Goal: Information Seeking & Learning: Learn about a topic

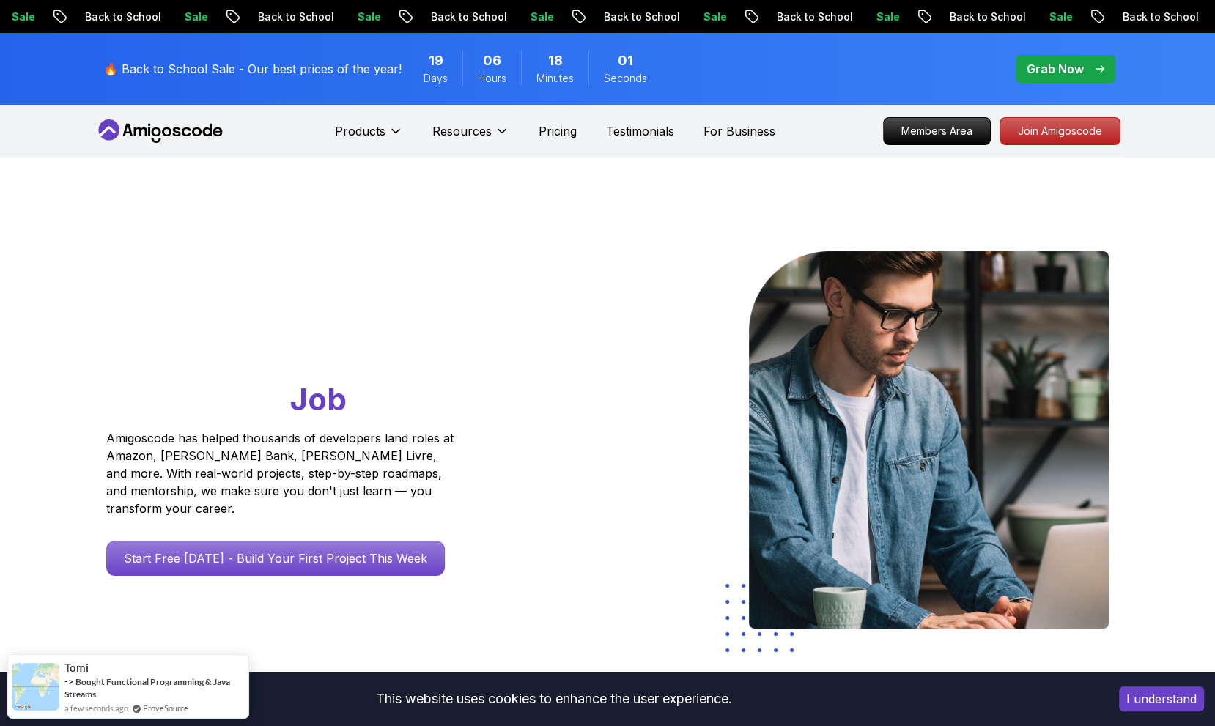
click at [217, 119] on icon at bounding box center [161, 130] width 132 height 23
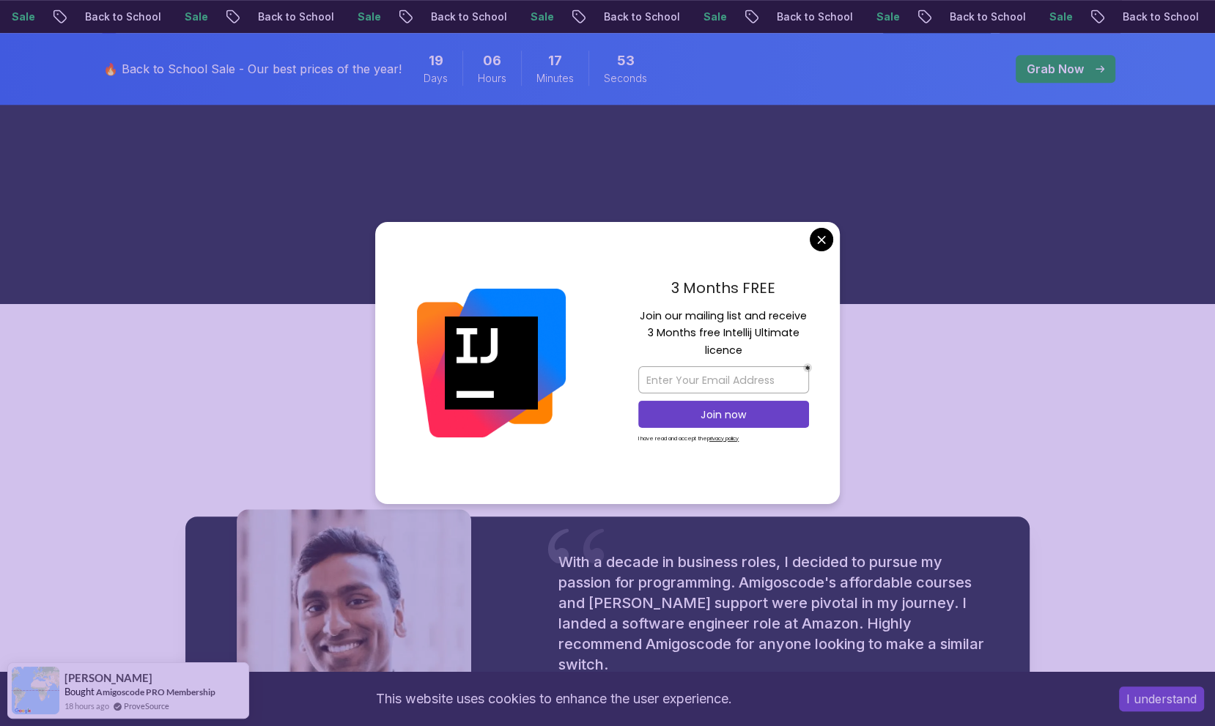
scroll to position [1425, 0]
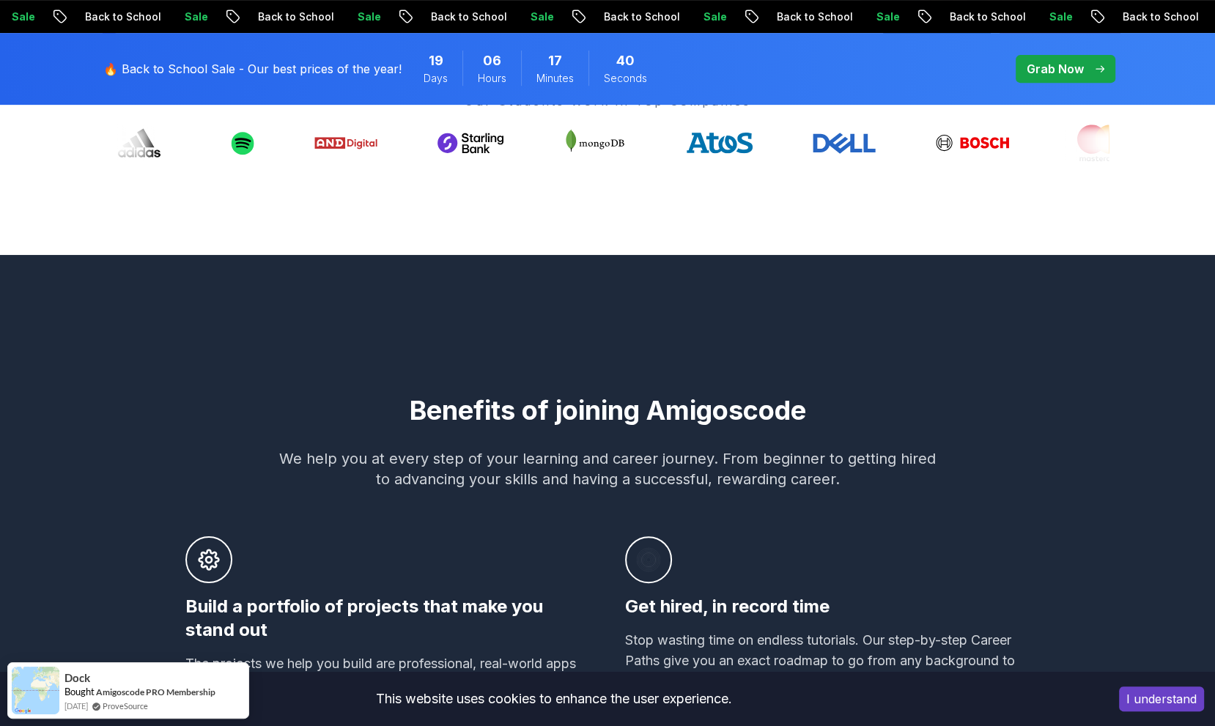
scroll to position [492, 0]
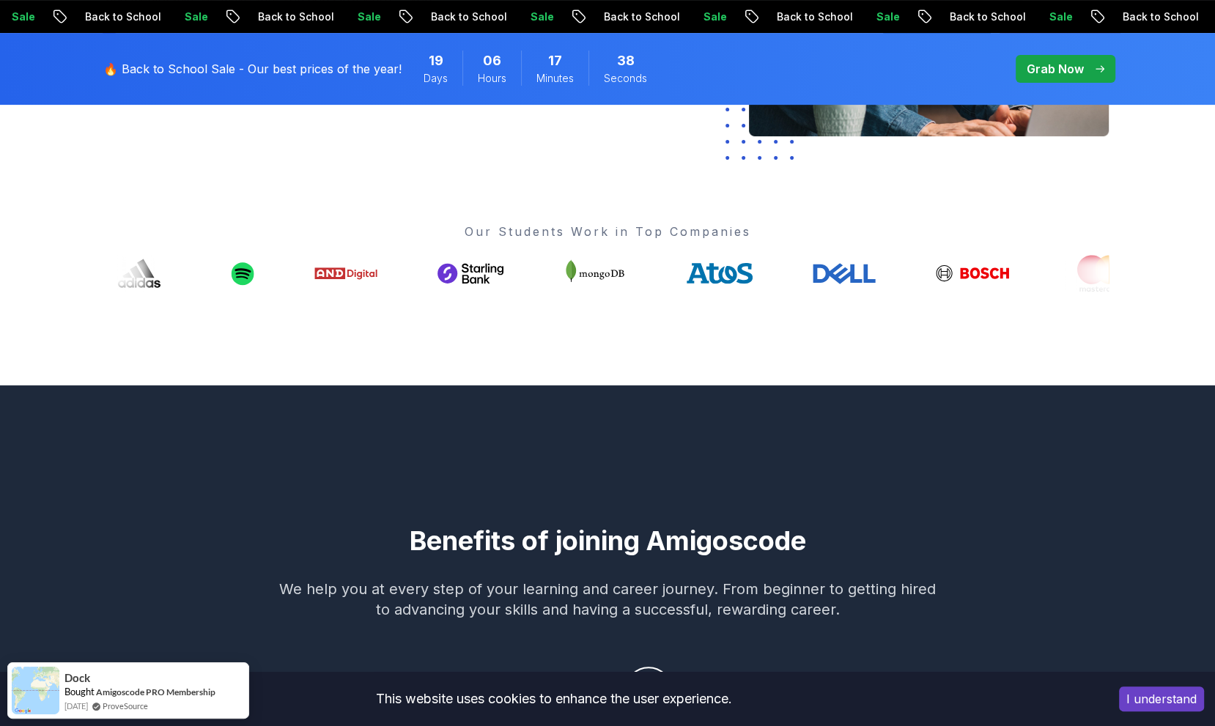
click at [797, 68] on span "pre-order" at bounding box center [1066, 69] width 100 height 28
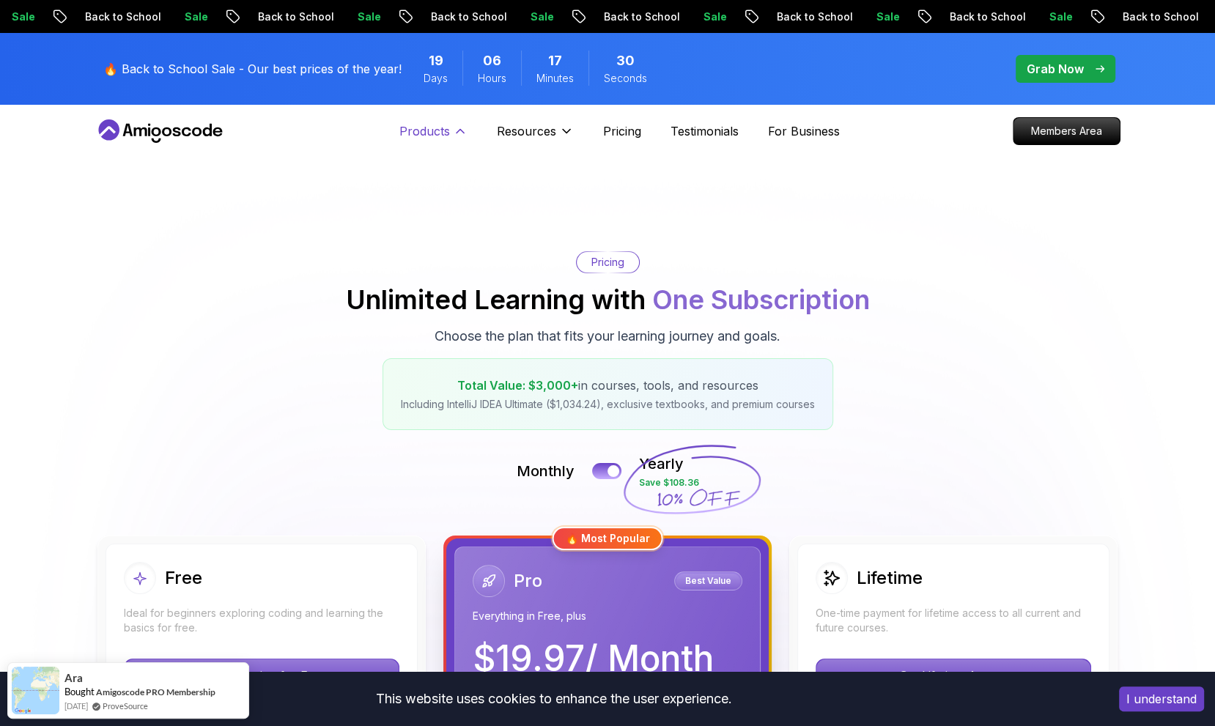
click at [441, 130] on p "Products" at bounding box center [424, 131] width 51 height 18
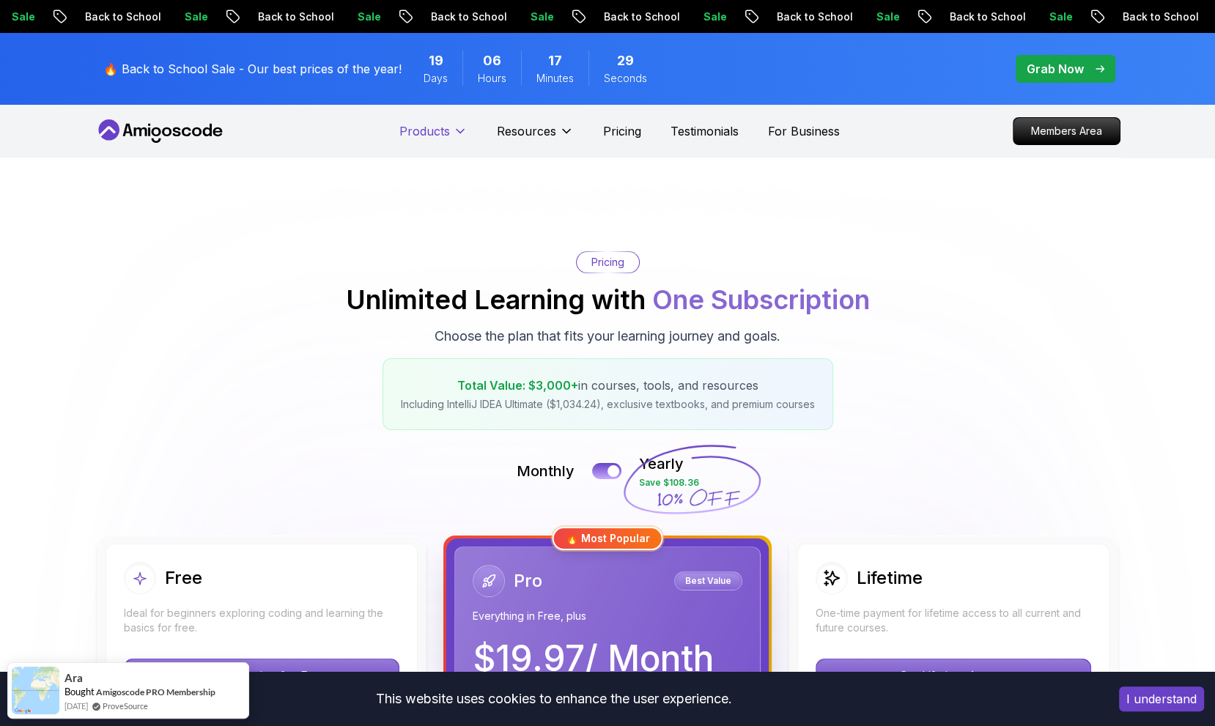
click at [441, 130] on p "Products" at bounding box center [424, 131] width 51 height 18
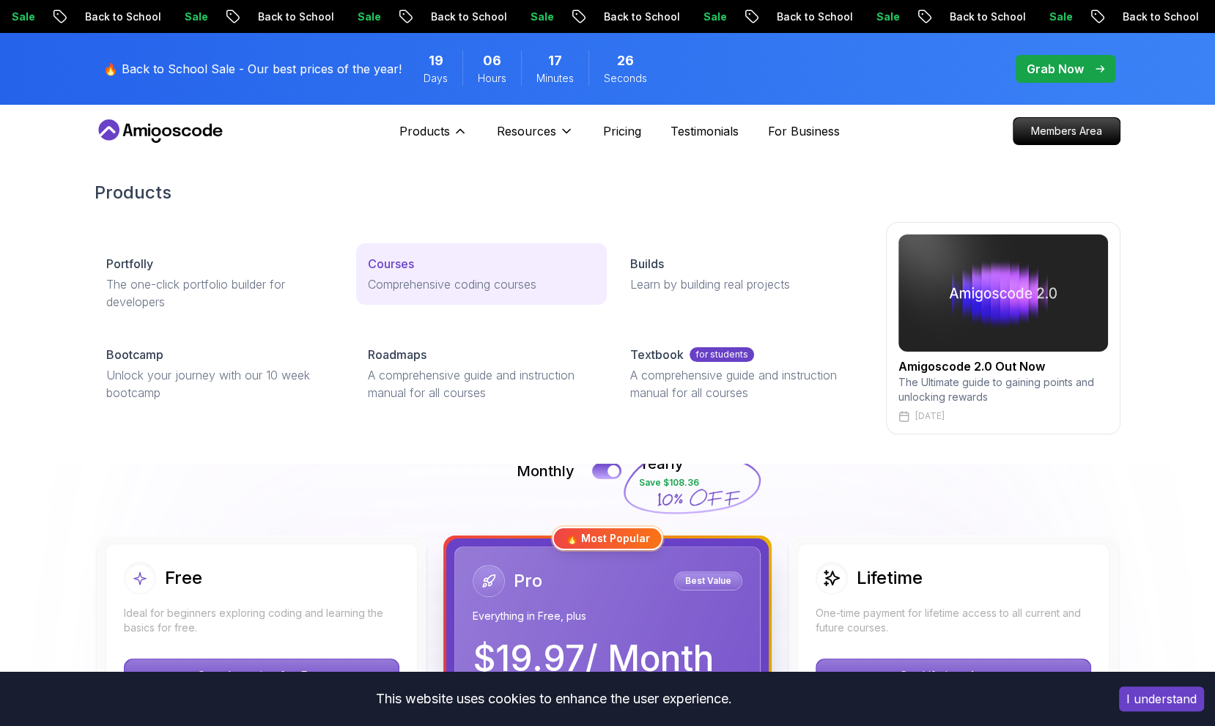
click at [402, 269] on p "Courses" at bounding box center [391, 264] width 46 height 18
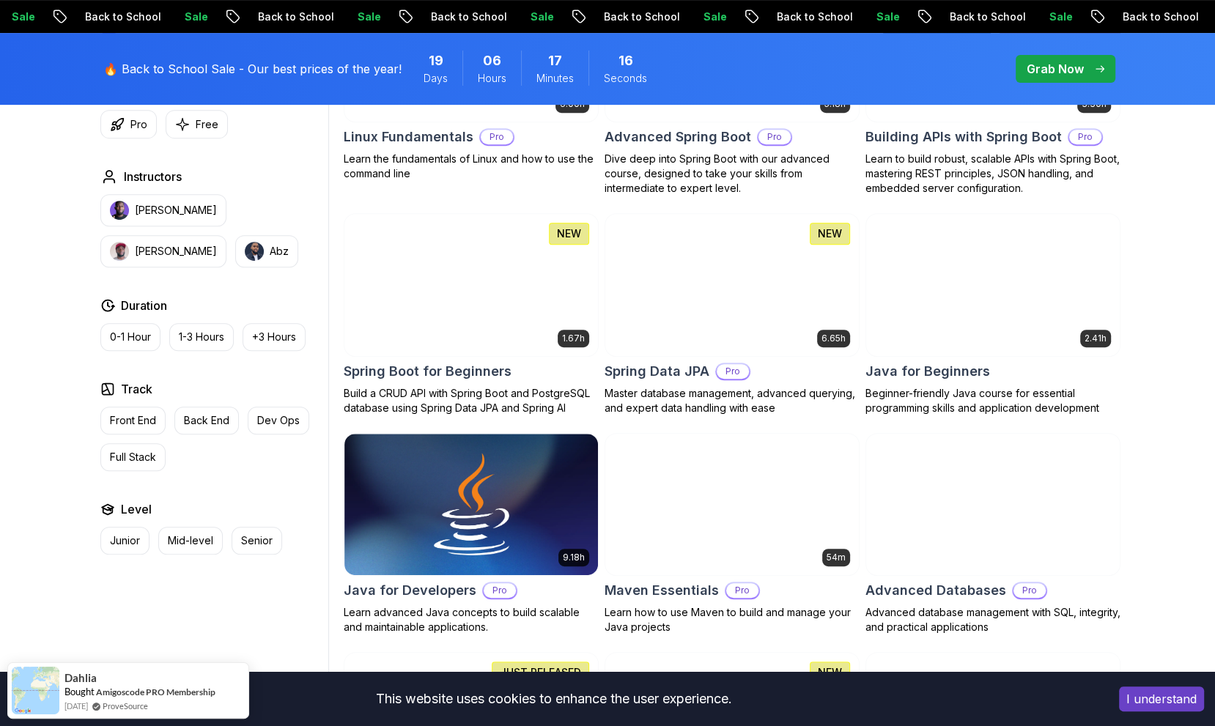
scroll to position [595, 0]
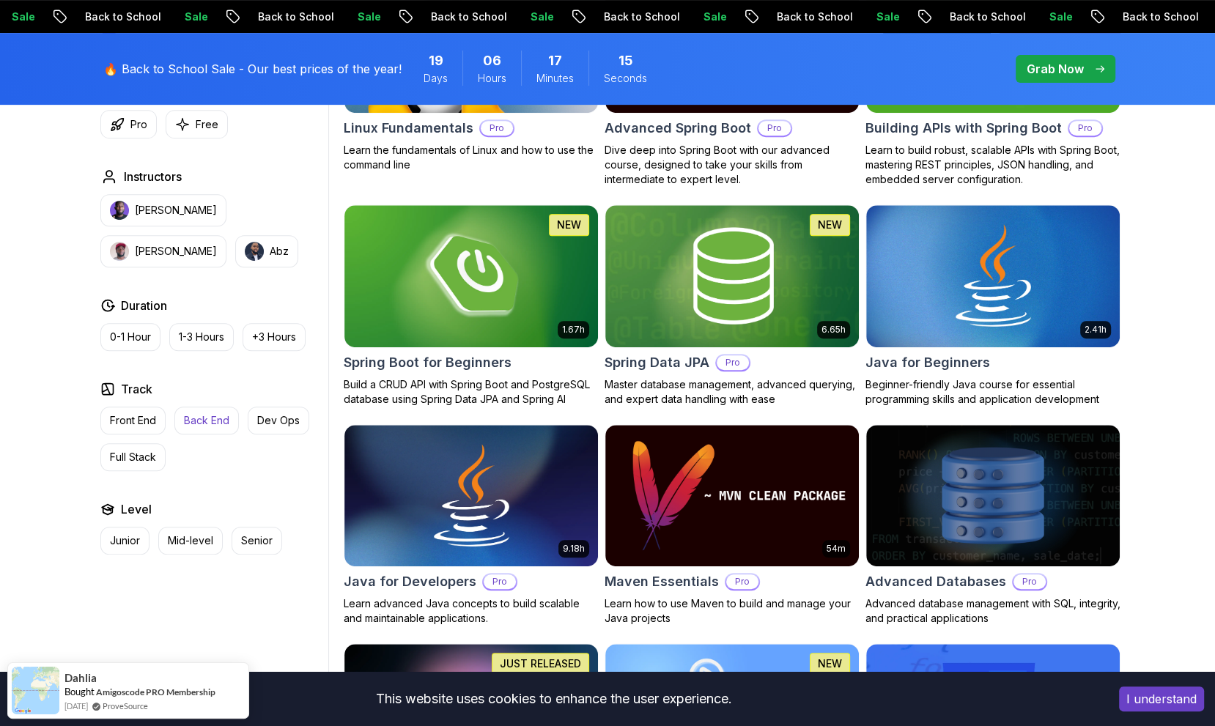
click at [207, 415] on p "Back End" at bounding box center [206, 420] width 45 height 15
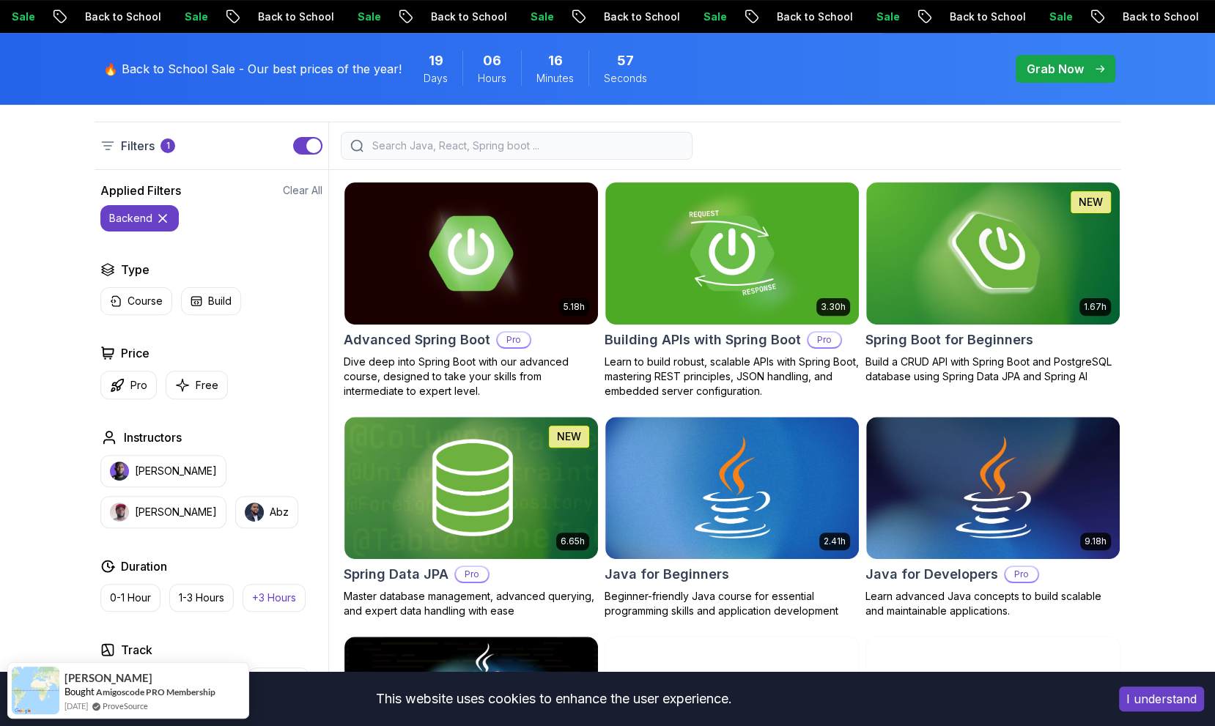
scroll to position [383, 0]
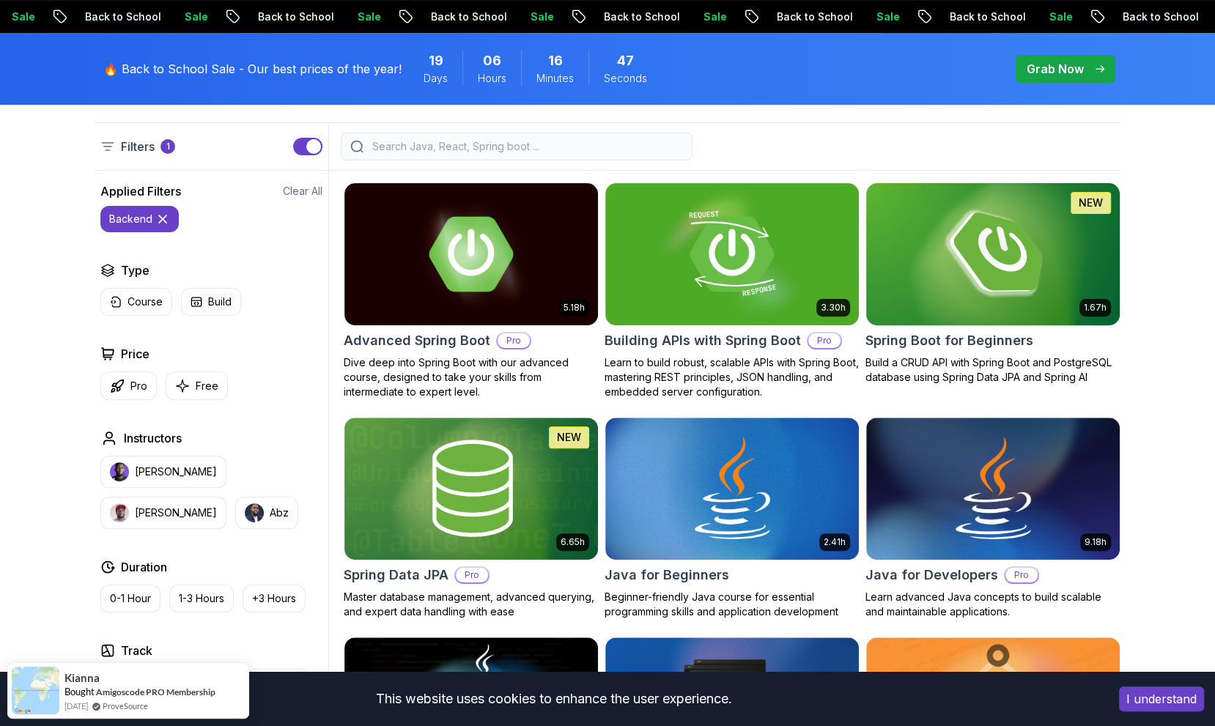
click at [797, 347] on h2 "Spring Boot for Beginners" at bounding box center [949, 340] width 168 height 21
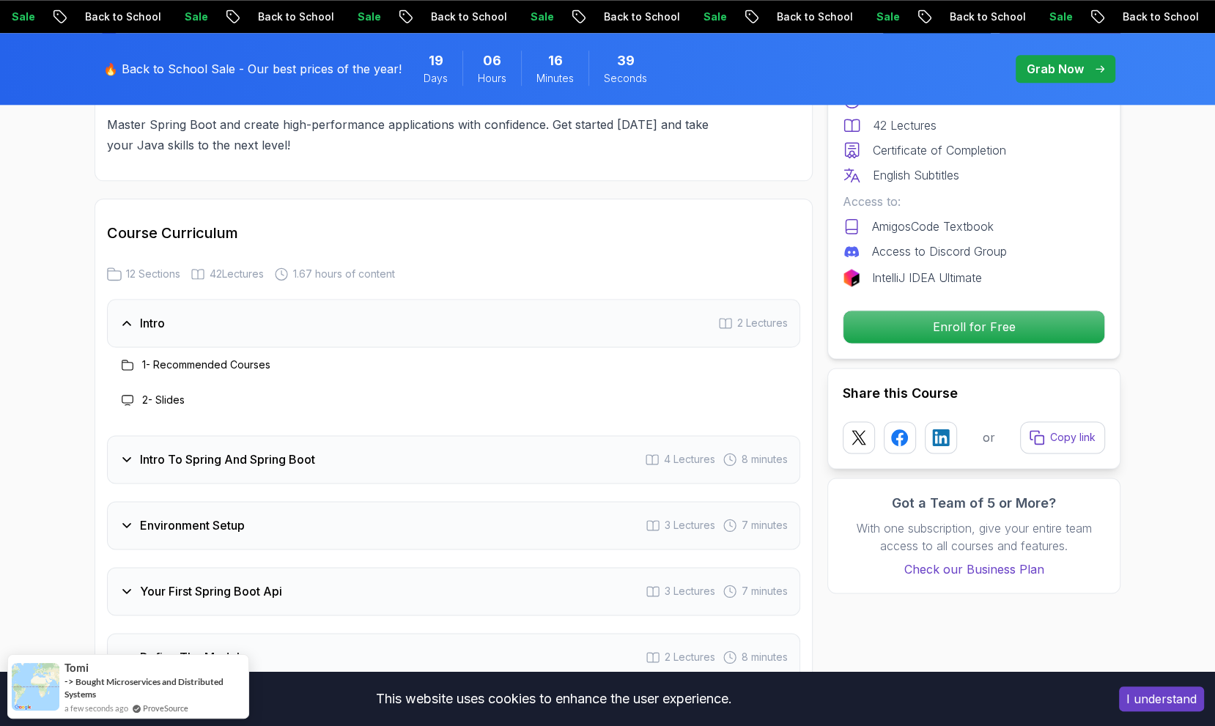
scroll to position [1744, 0]
click at [480, 447] on div "Intro To Spring And Spring Boot 4 Lectures 8 minutes" at bounding box center [453, 457] width 693 height 48
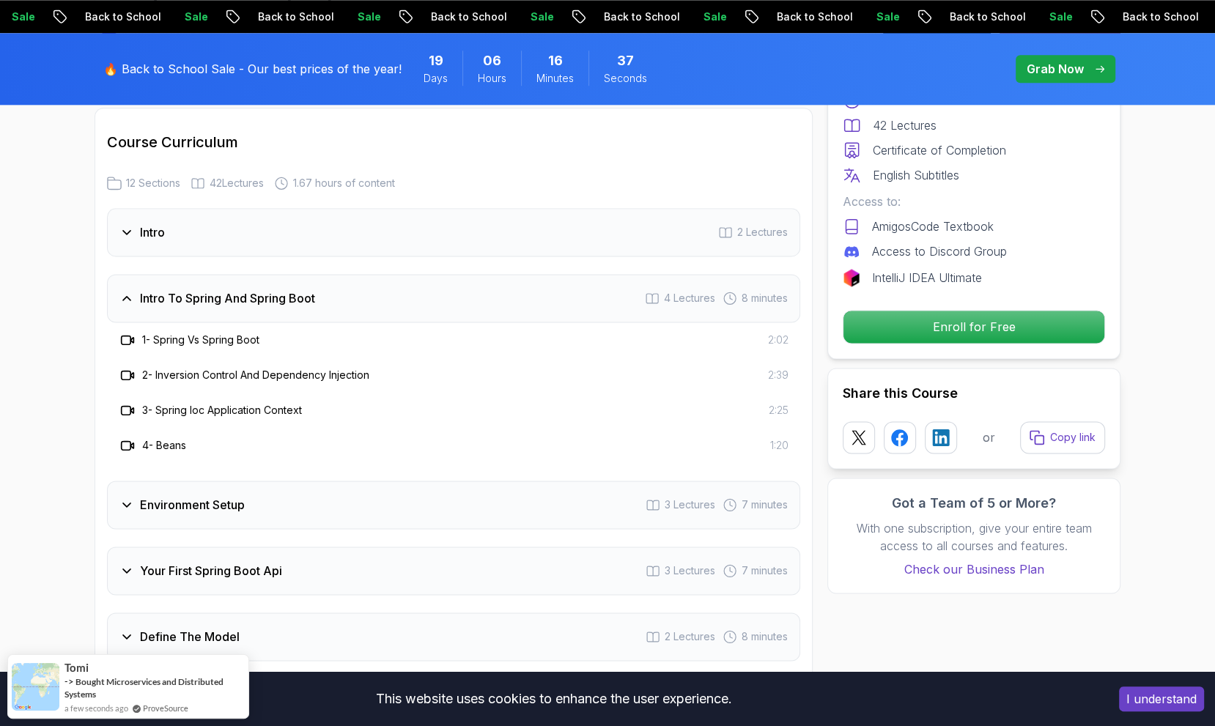
scroll to position [1834, 0]
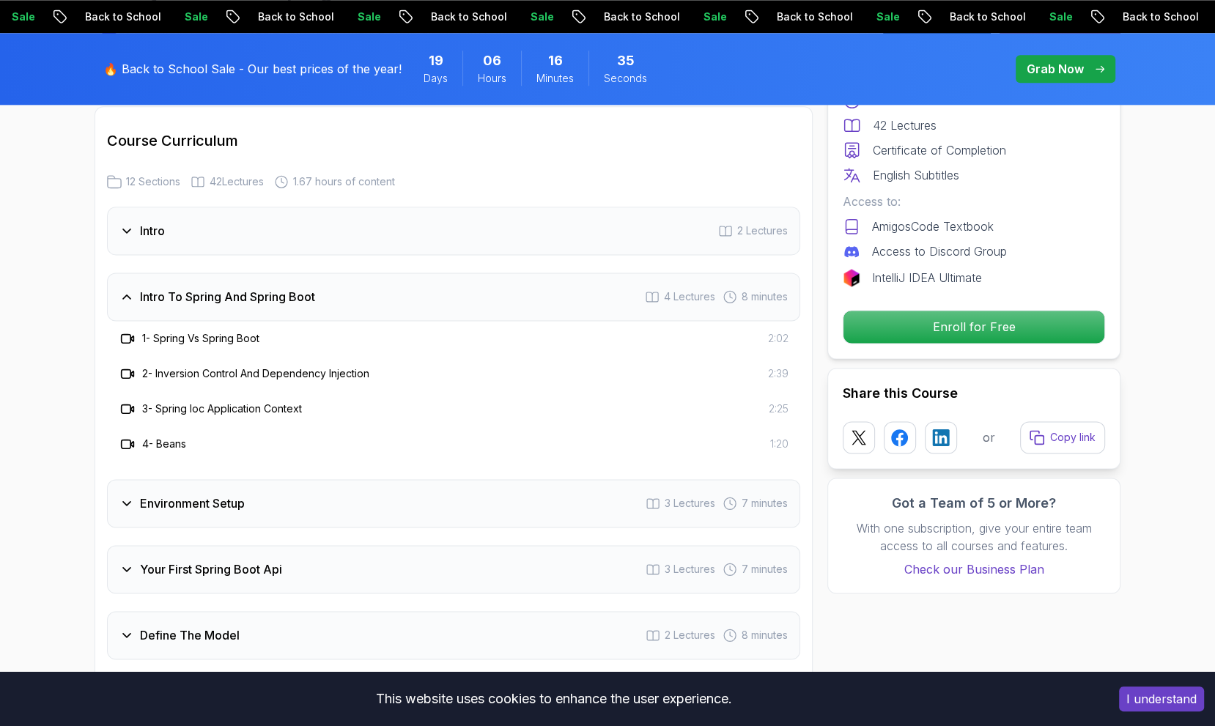
click at [361, 484] on div "Environment Setup 3 Lectures 7 minutes" at bounding box center [453, 503] width 693 height 48
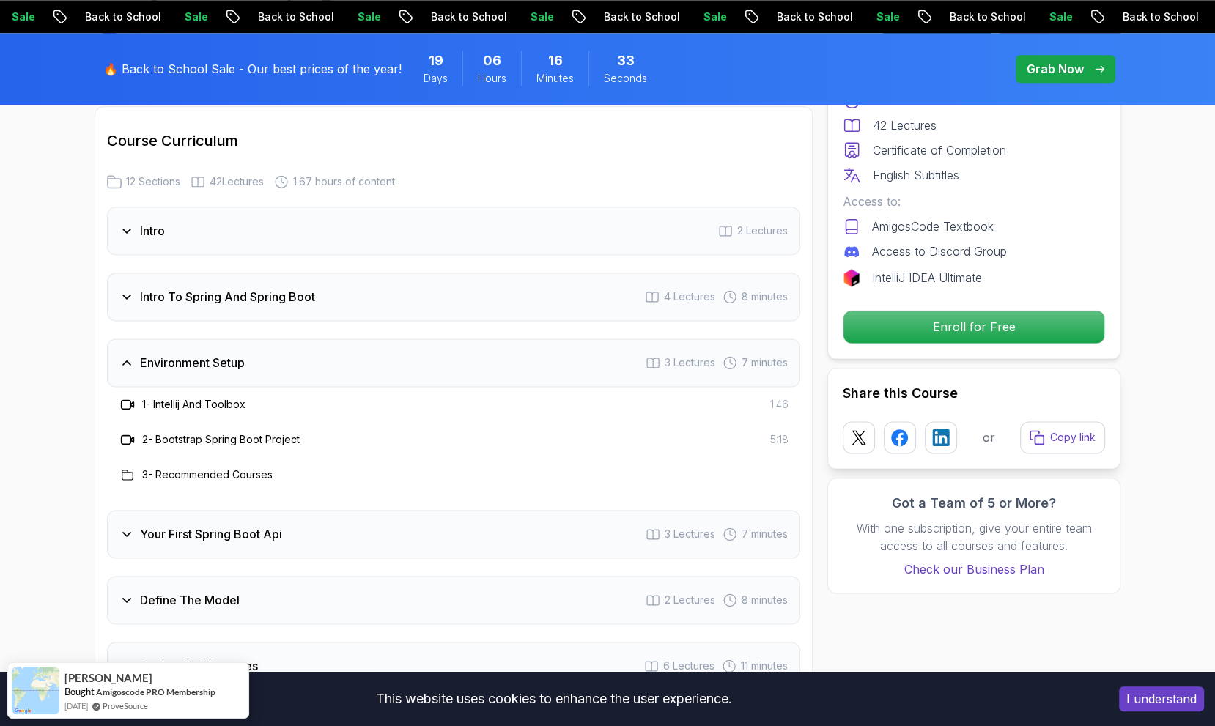
click at [355, 510] on div "Your First Spring Boot Api 3 Lectures 7 minutes" at bounding box center [453, 534] width 693 height 48
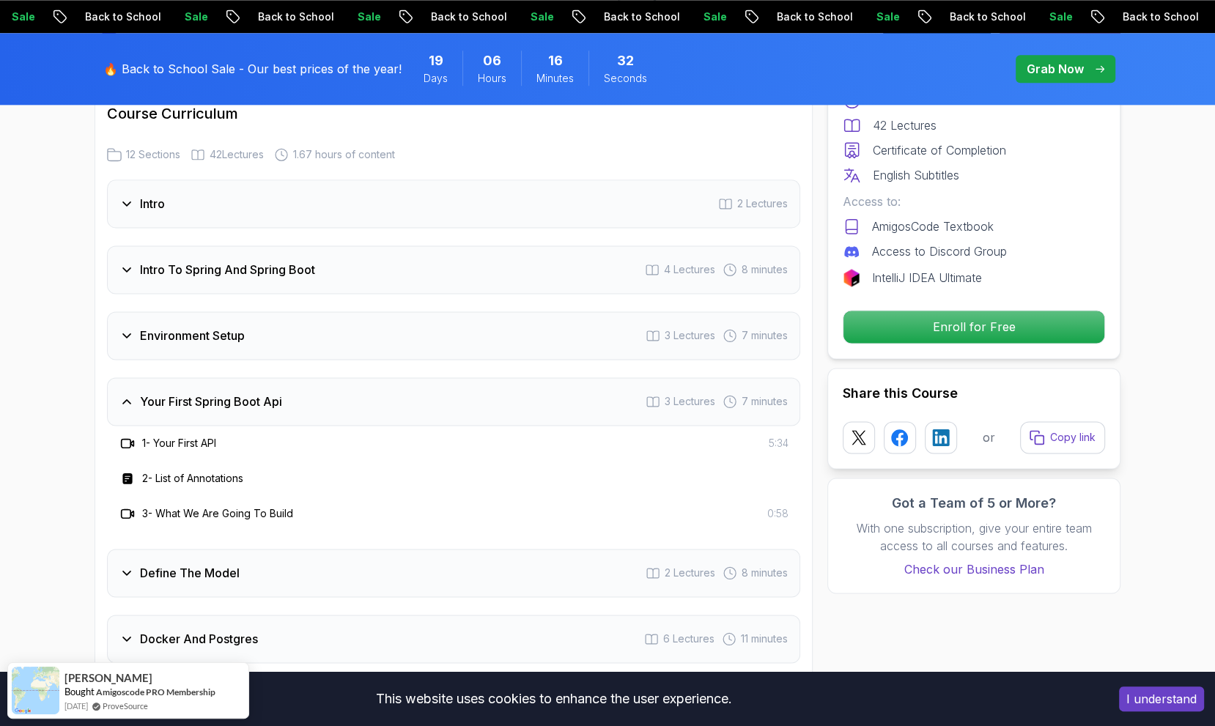
scroll to position [1888, 0]
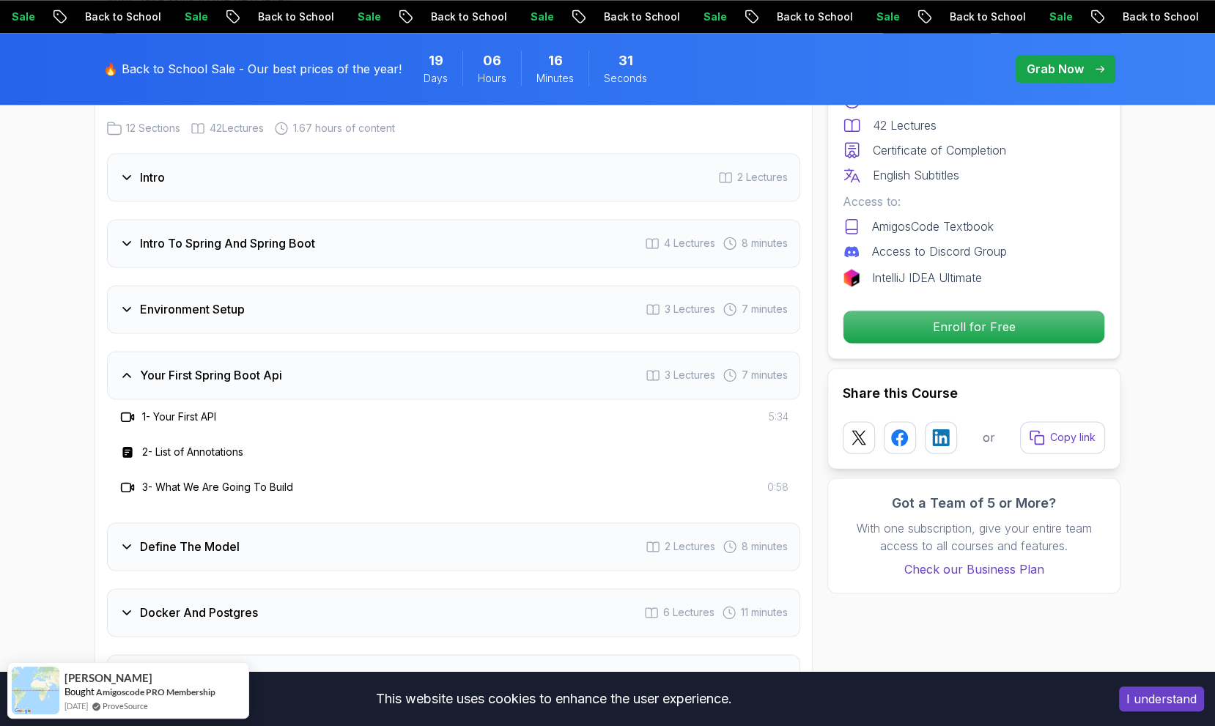
click at [354, 522] on div "Define The Model 2 Lectures 8 minutes" at bounding box center [453, 546] width 693 height 48
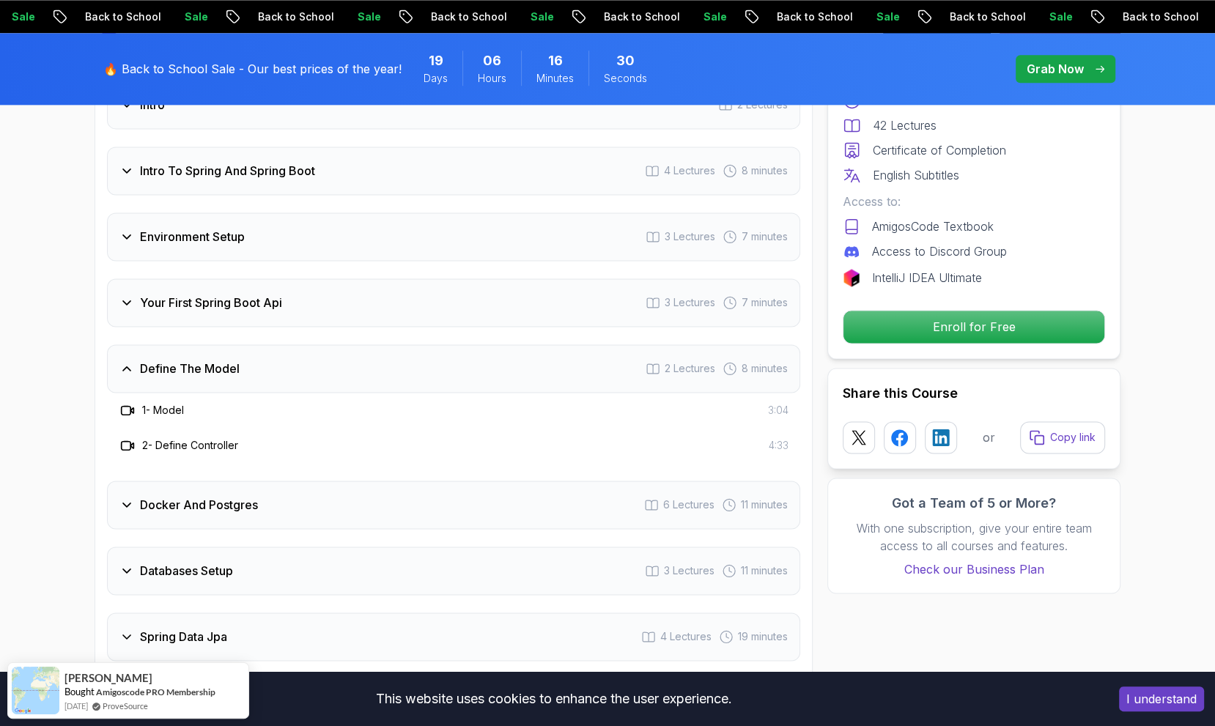
click at [363, 481] on div "Docker And Postgres 6 Lectures 11 minutes" at bounding box center [453, 505] width 693 height 48
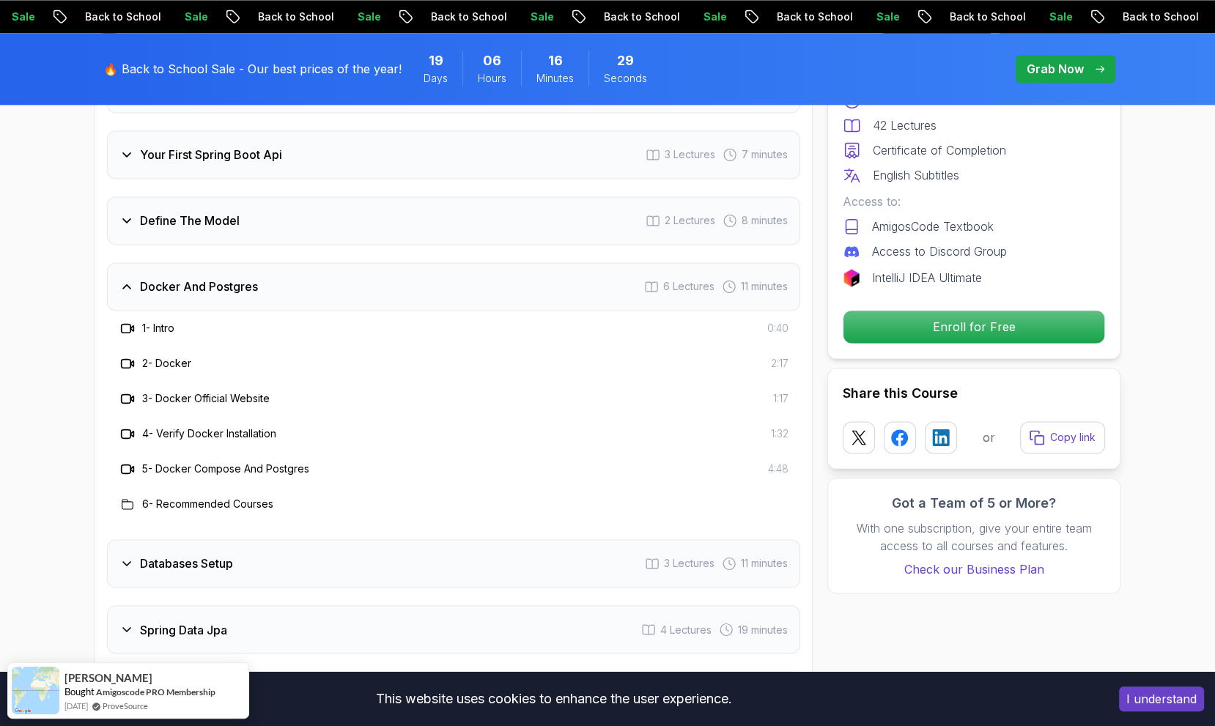
scroll to position [2112, 0]
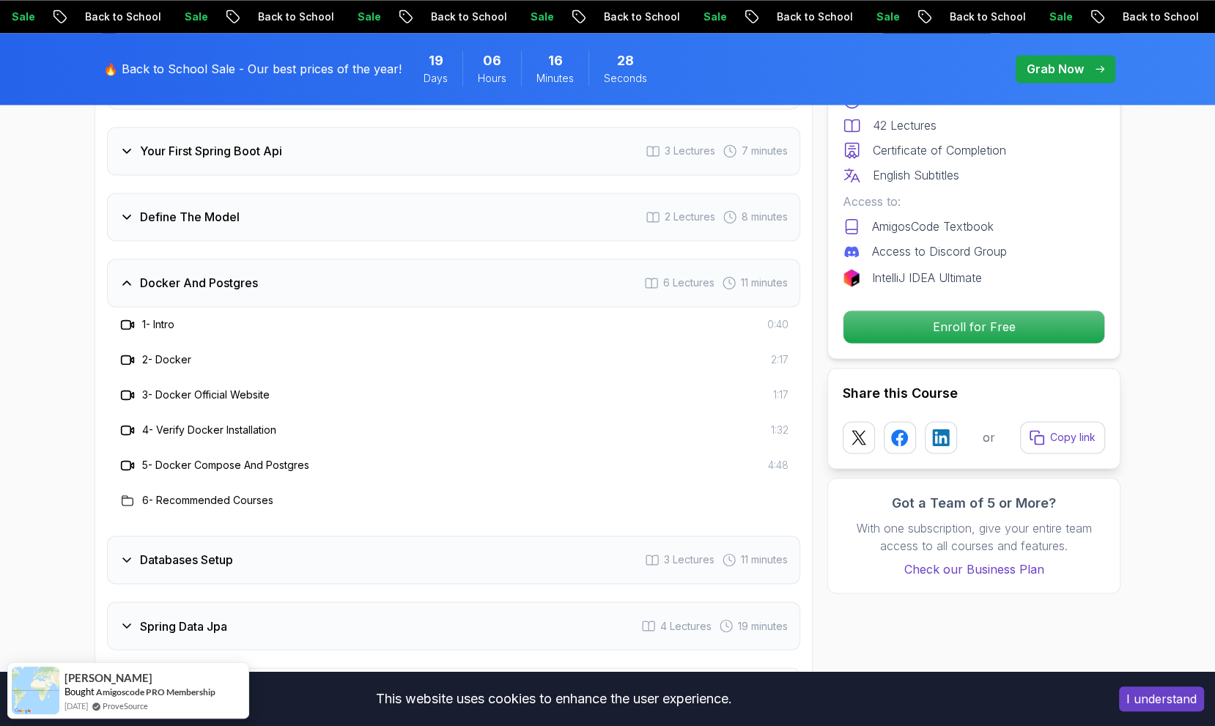
click at [346, 536] on div "Databases Setup 3 Lectures 11 minutes" at bounding box center [453, 560] width 693 height 48
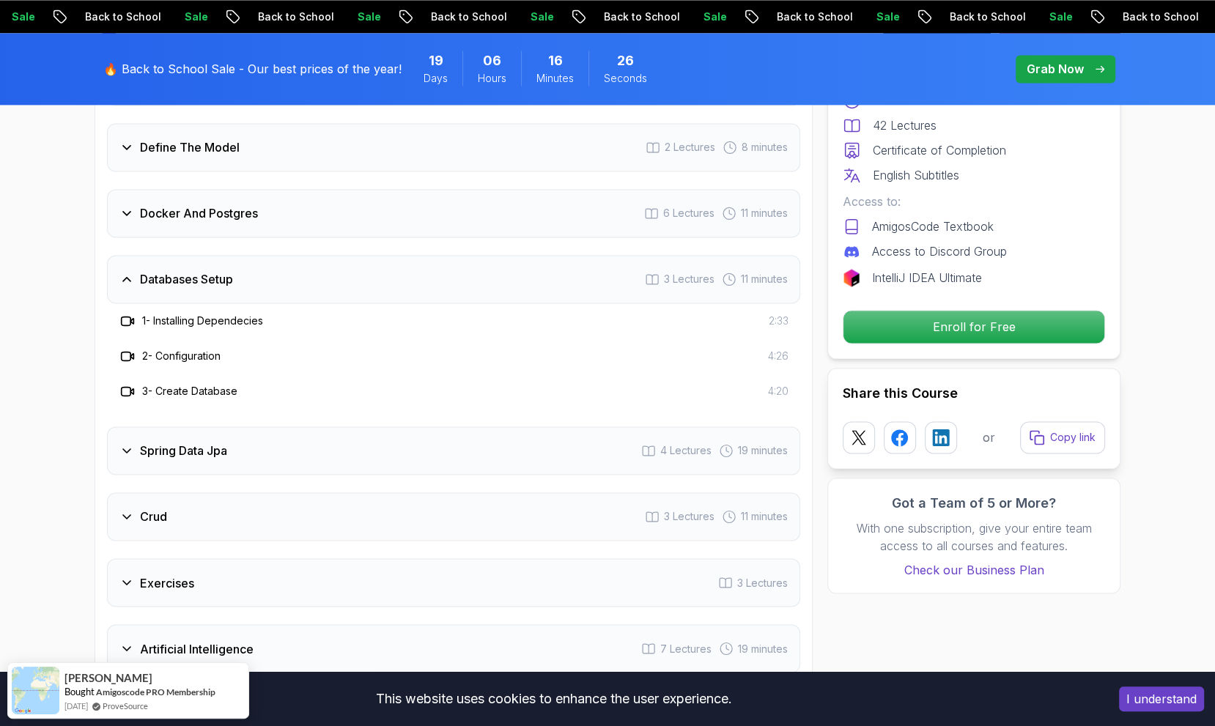
click at [344, 426] on div "Spring Data Jpa 4 Lectures 19 minutes" at bounding box center [453, 450] width 693 height 48
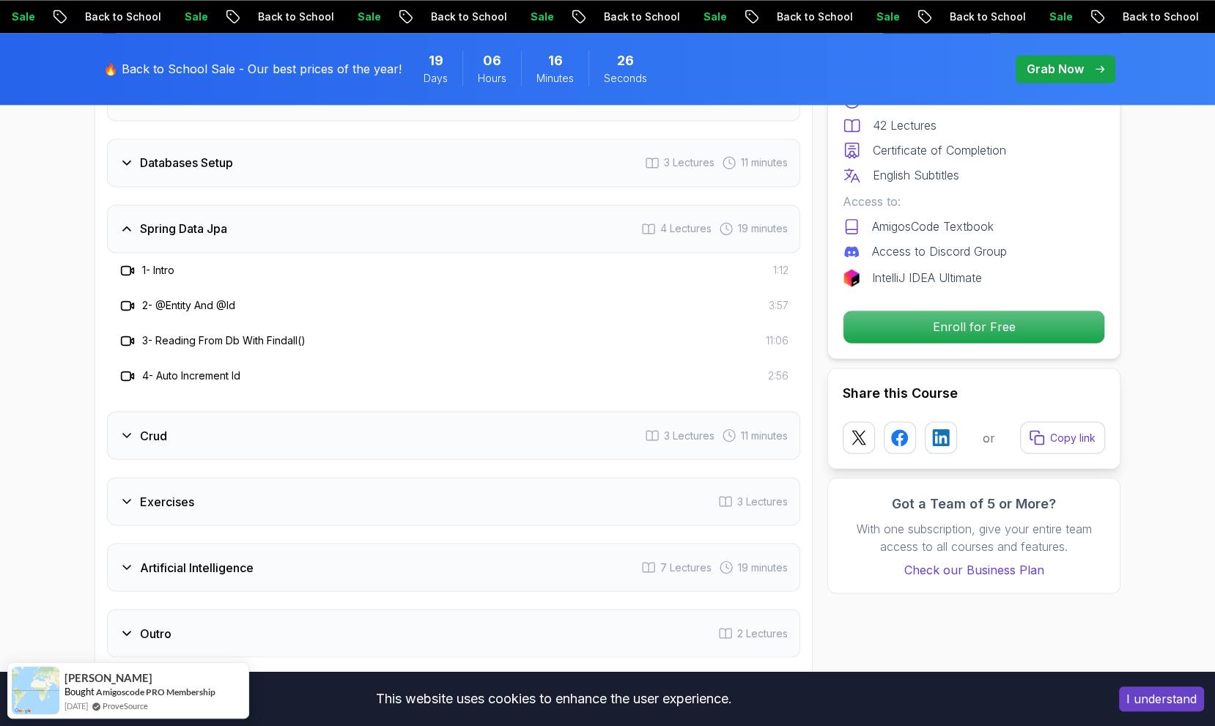
scroll to position [2391, 0]
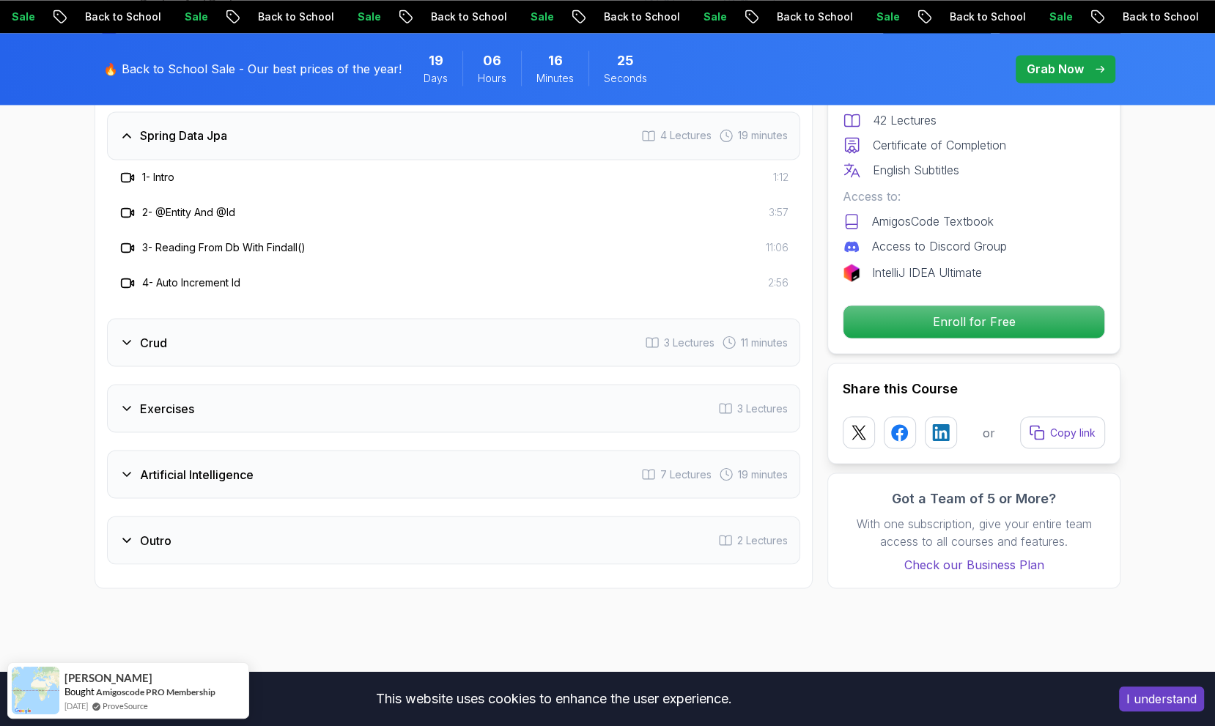
click at [339, 321] on div "Crud 3 Lectures 11 minutes" at bounding box center [453, 342] width 693 height 48
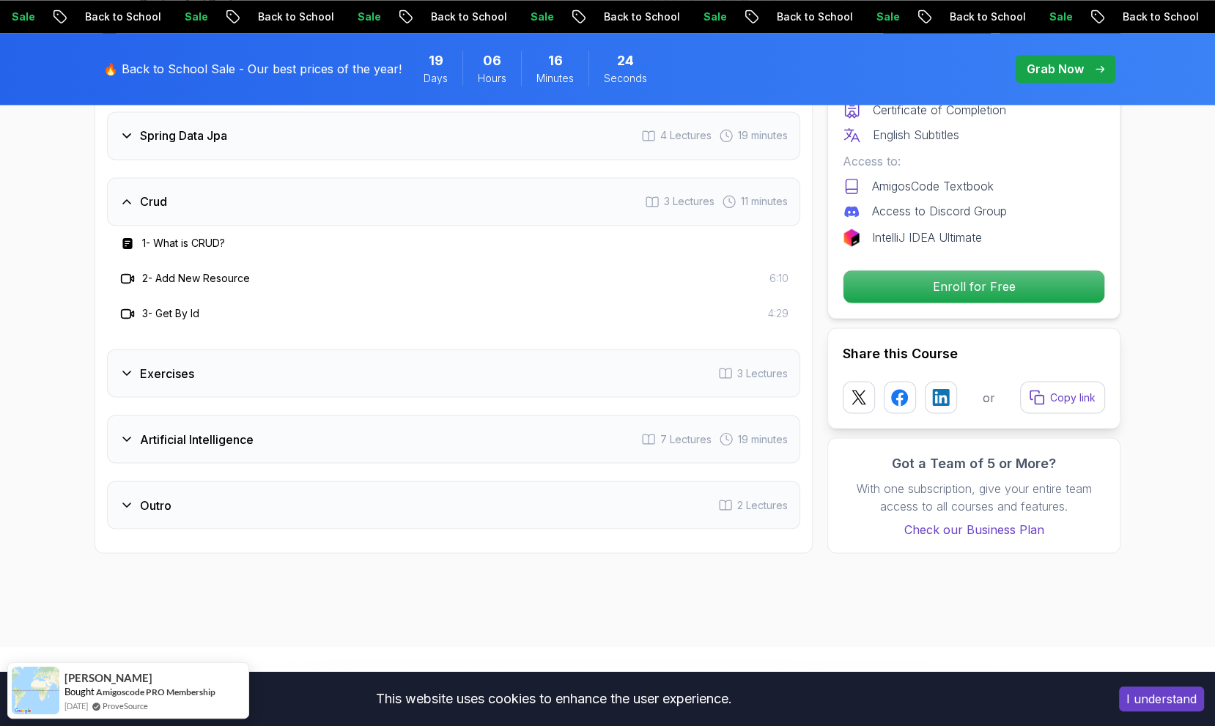
click at [310, 357] on div "Exercises 3 Lectures" at bounding box center [453, 373] width 693 height 48
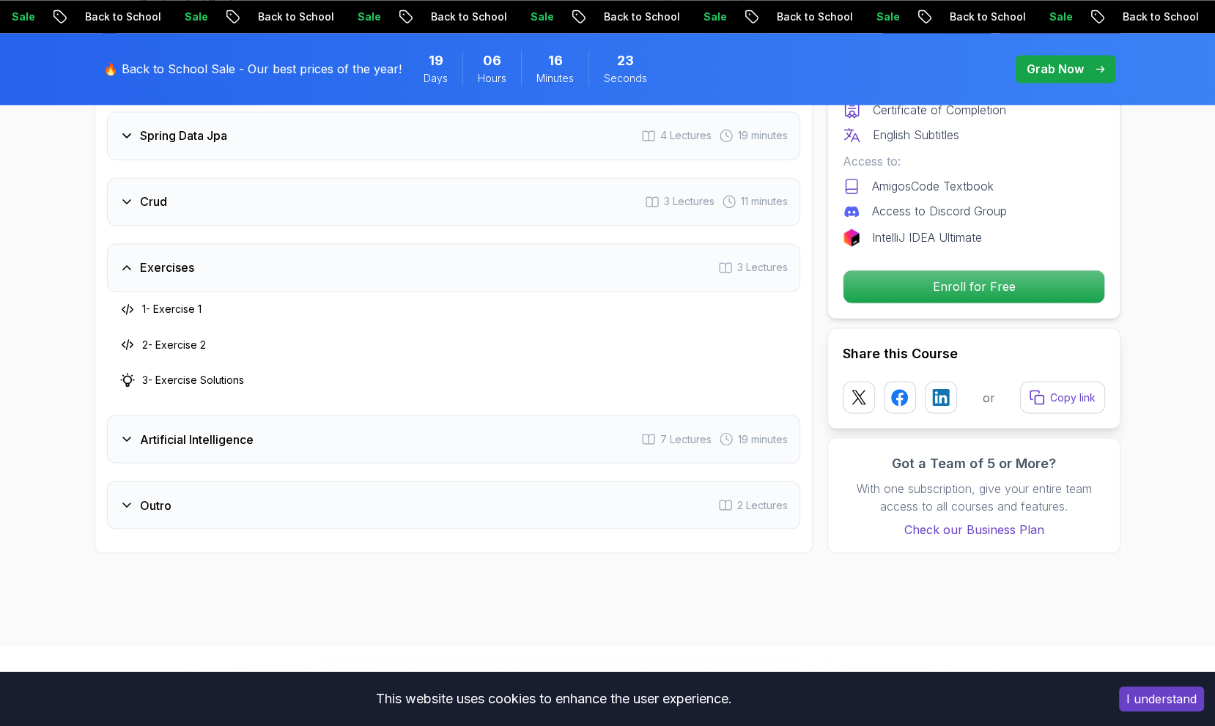
click at [299, 415] on div "Artificial Intelligence 7 Lectures 19 minutes" at bounding box center [453, 439] width 693 height 48
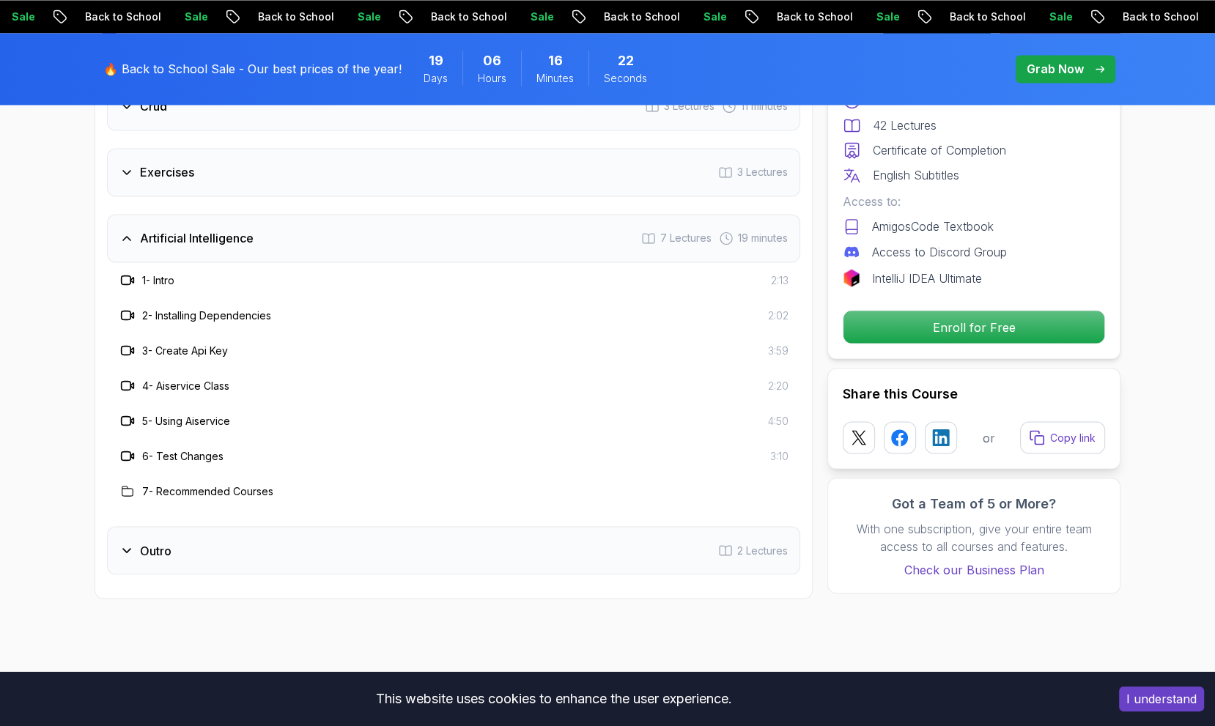
scroll to position [2488, 0]
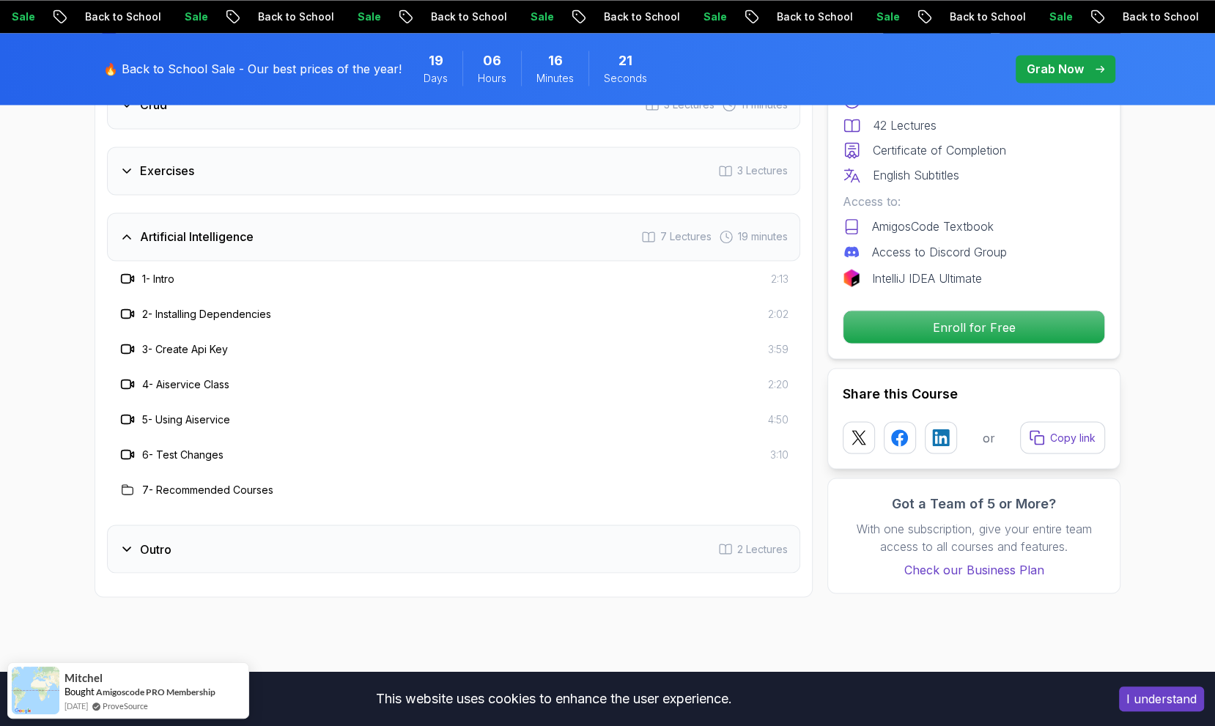
click at [256, 525] on div "Outro 2 Lectures" at bounding box center [453, 549] width 693 height 48
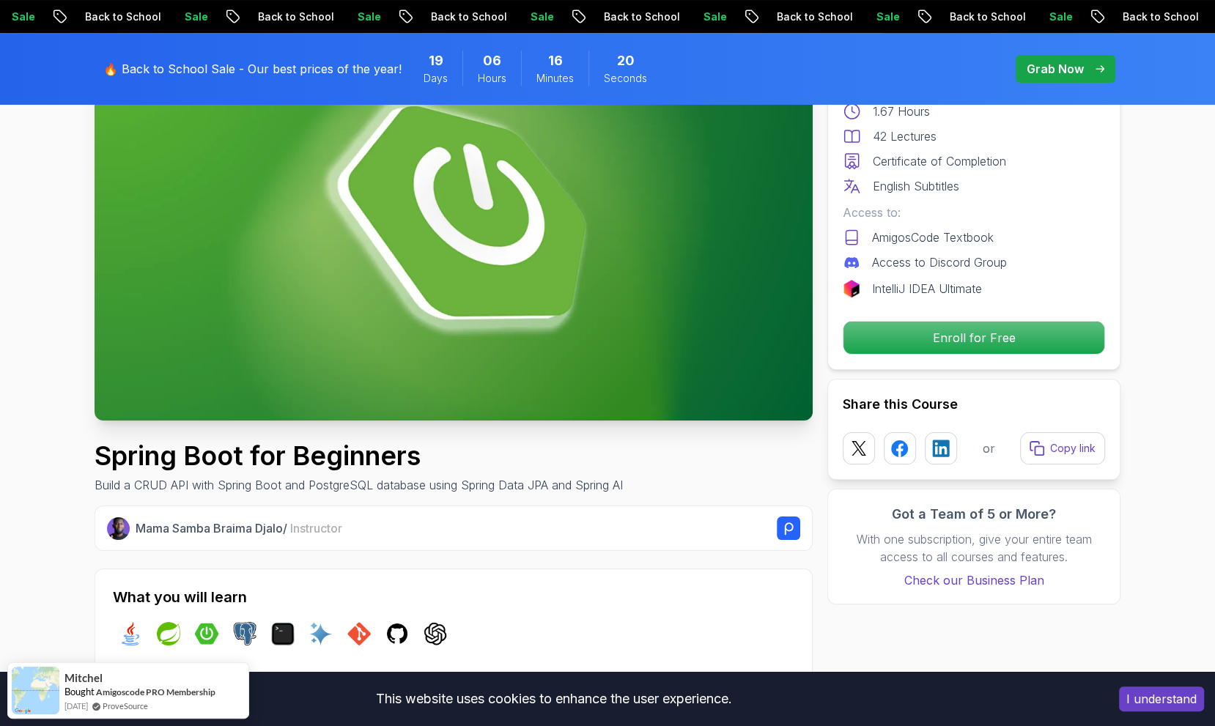
scroll to position [0, 0]
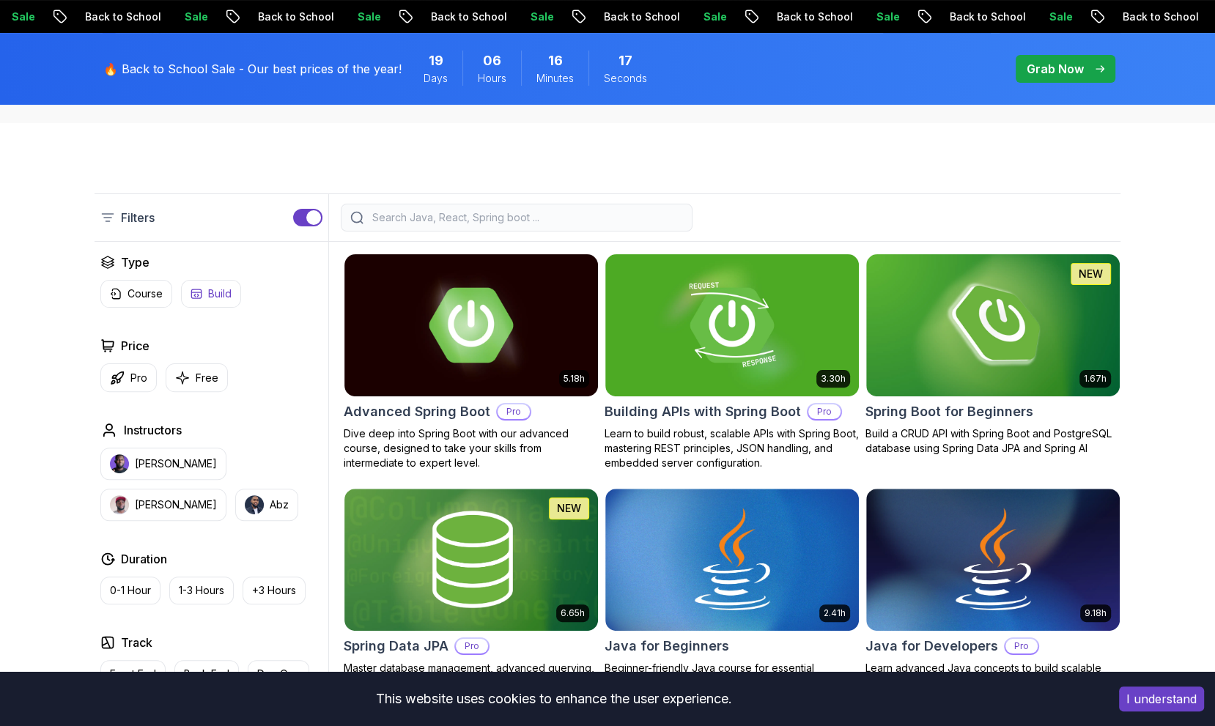
scroll to position [383, 0]
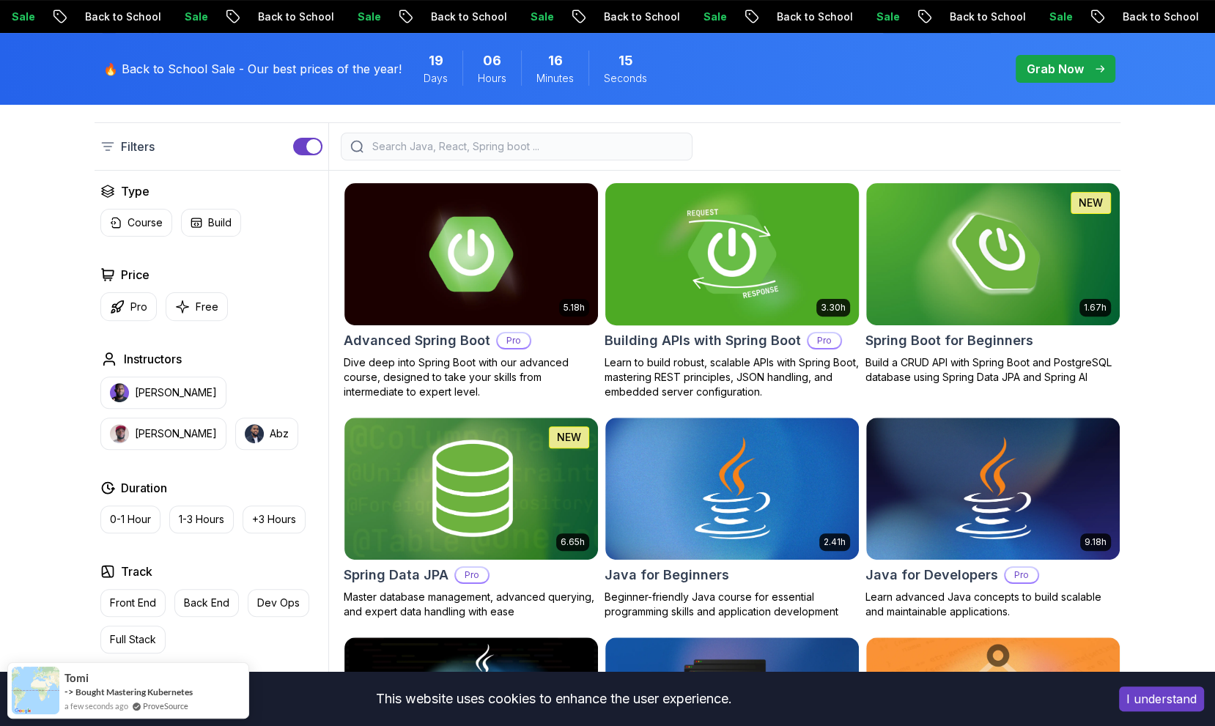
click at [634, 336] on h2 "Building APIs with Spring Boot" at bounding box center [703, 340] width 196 height 21
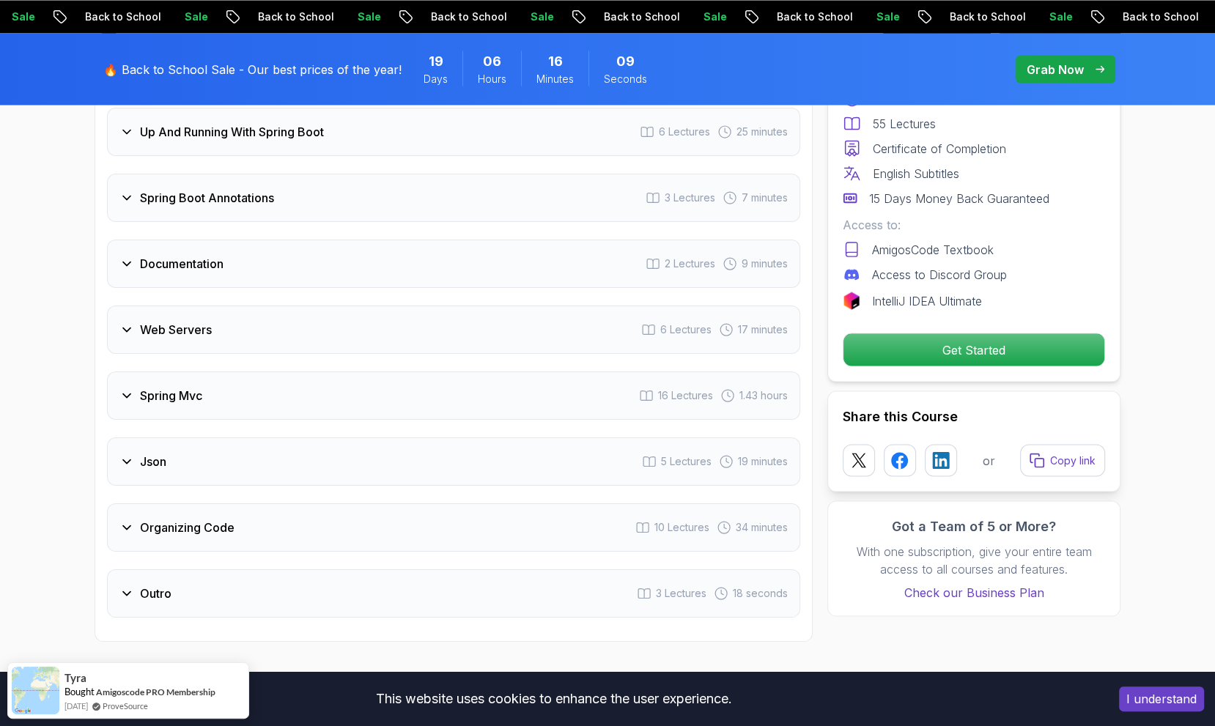
scroll to position [2689, 0]
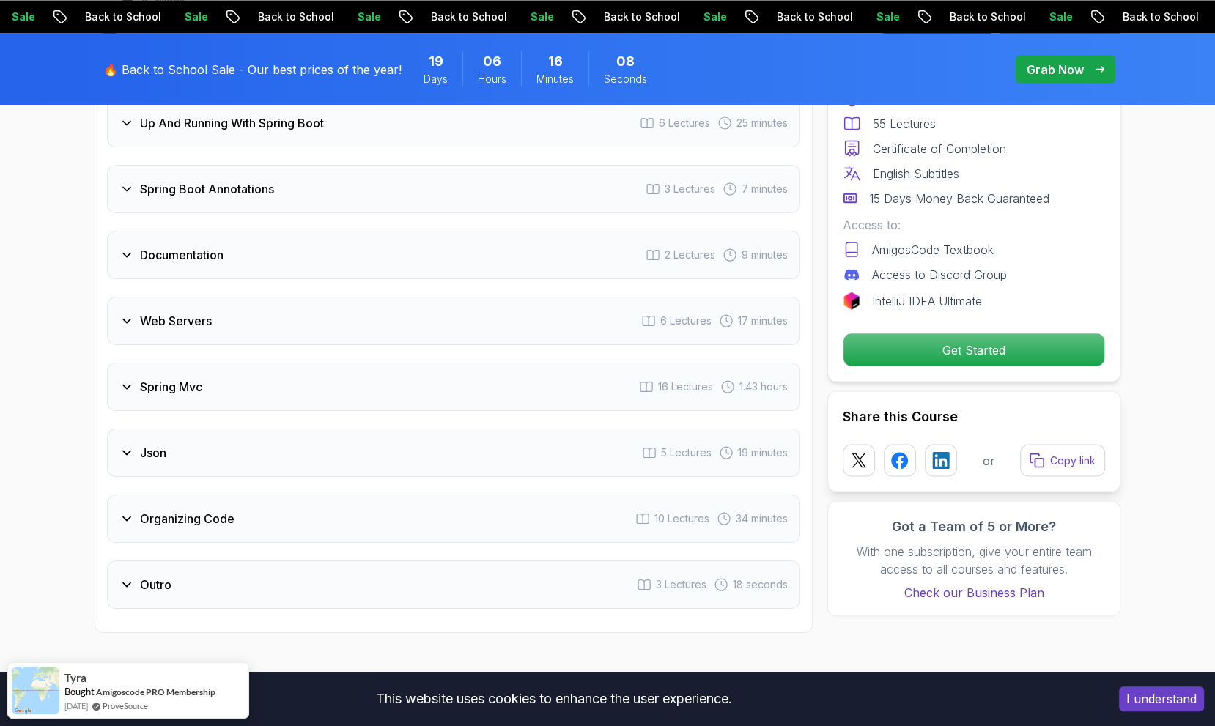
click at [431, 391] on div "Intro 3 Lectures 55 seconds 1 - Welcome 0:55 2 - Recommended Courses 3 - Slides…" at bounding box center [453, 235] width 693 height 747
click at [329, 429] on div "Json 5 Lectures 19 minutes" at bounding box center [453, 453] width 693 height 48
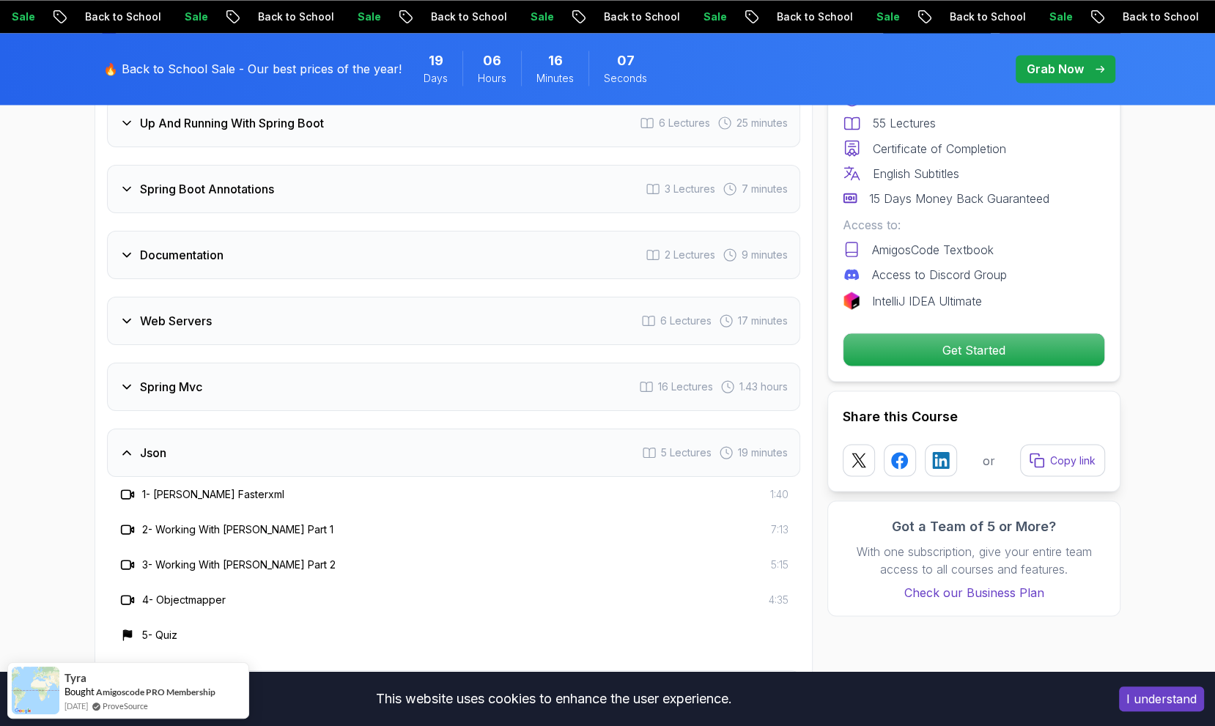
click at [326, 364] on div "Spring Mvc 16 Lectures 1.43 hours" at bounding box center [453, 387] width 693 height 48
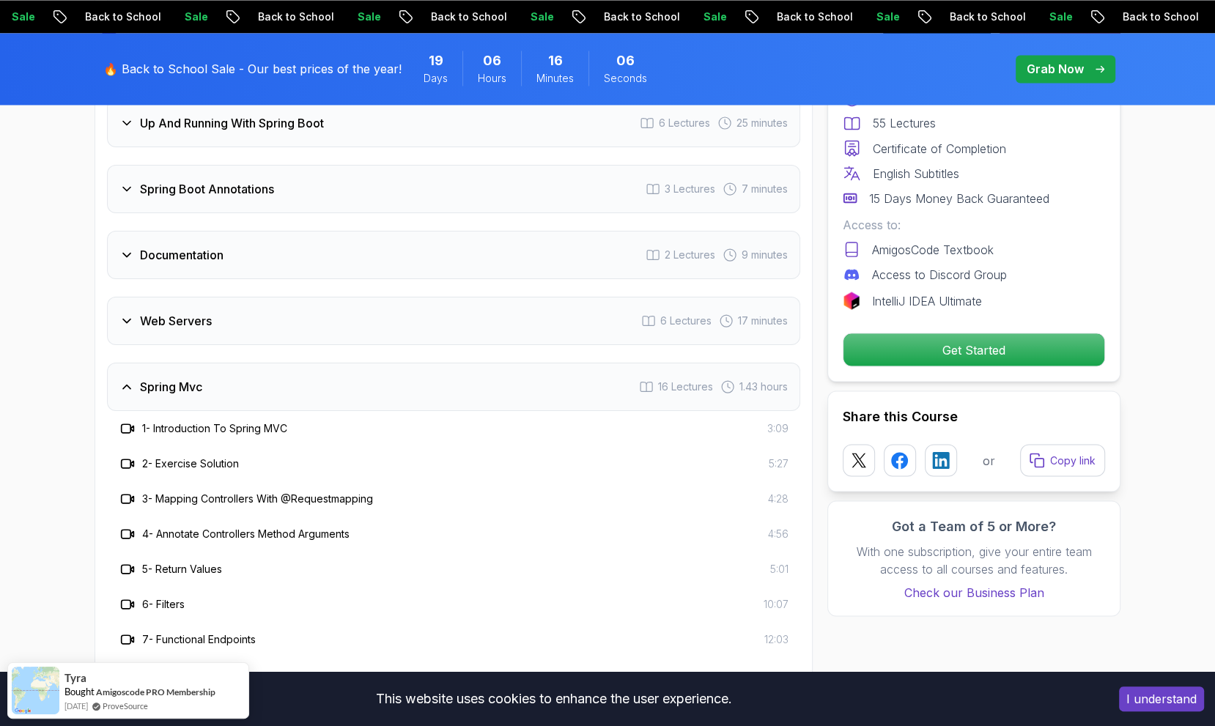
click at [298, 297] on div "Web Servers 6 Lectures 17 minutes" at bounding box center [453, 321] width 693 height 48
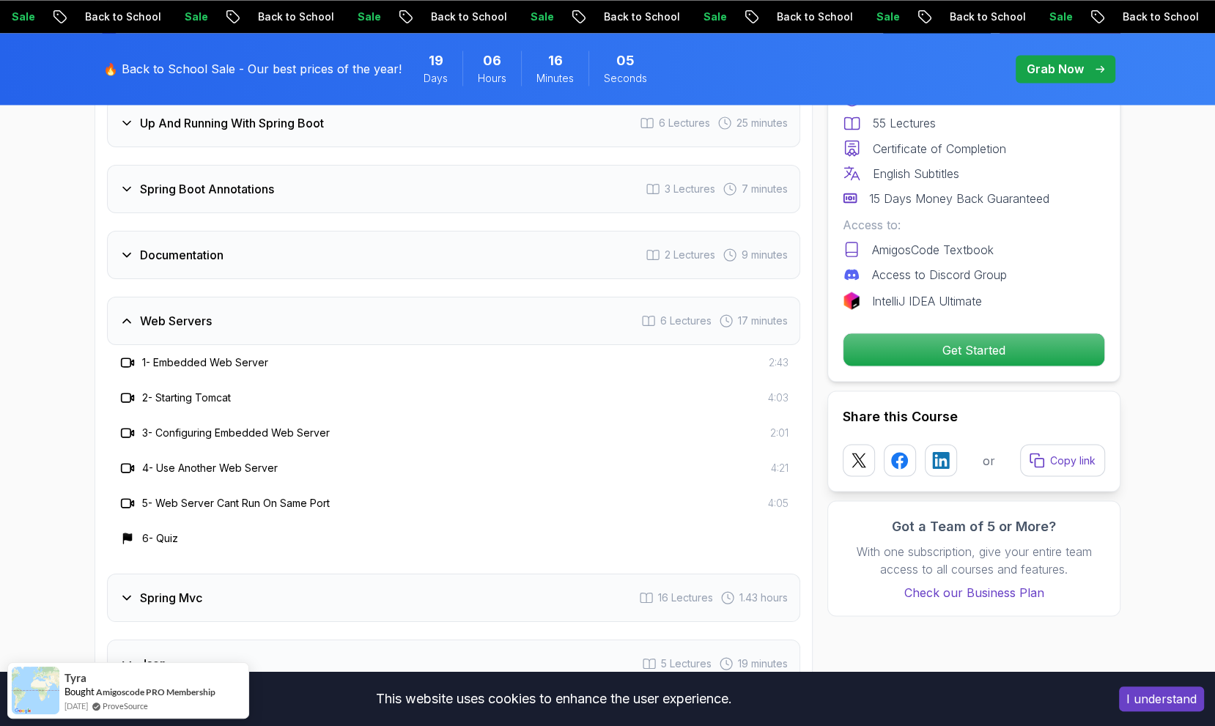
click at [268, 231] on div "Documentation 2 Lectures 9 minutes" at bounding box center [453, 255] width 693 height 48
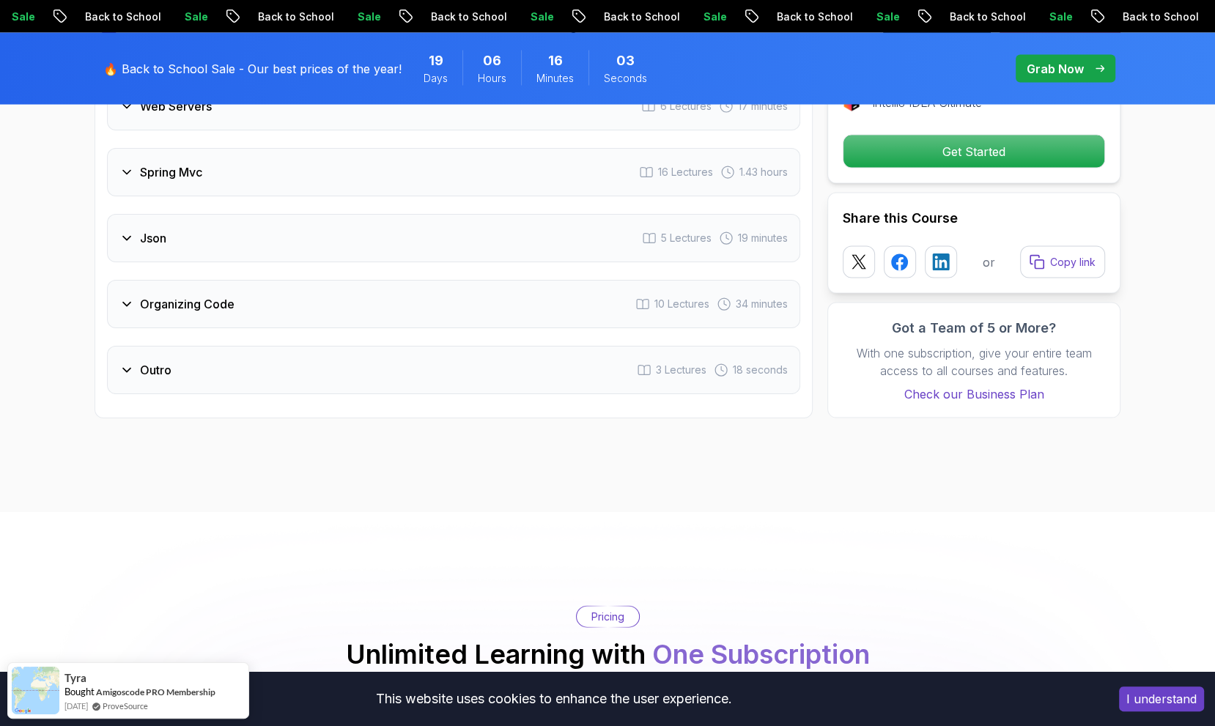
scroll to position [2884, 0]
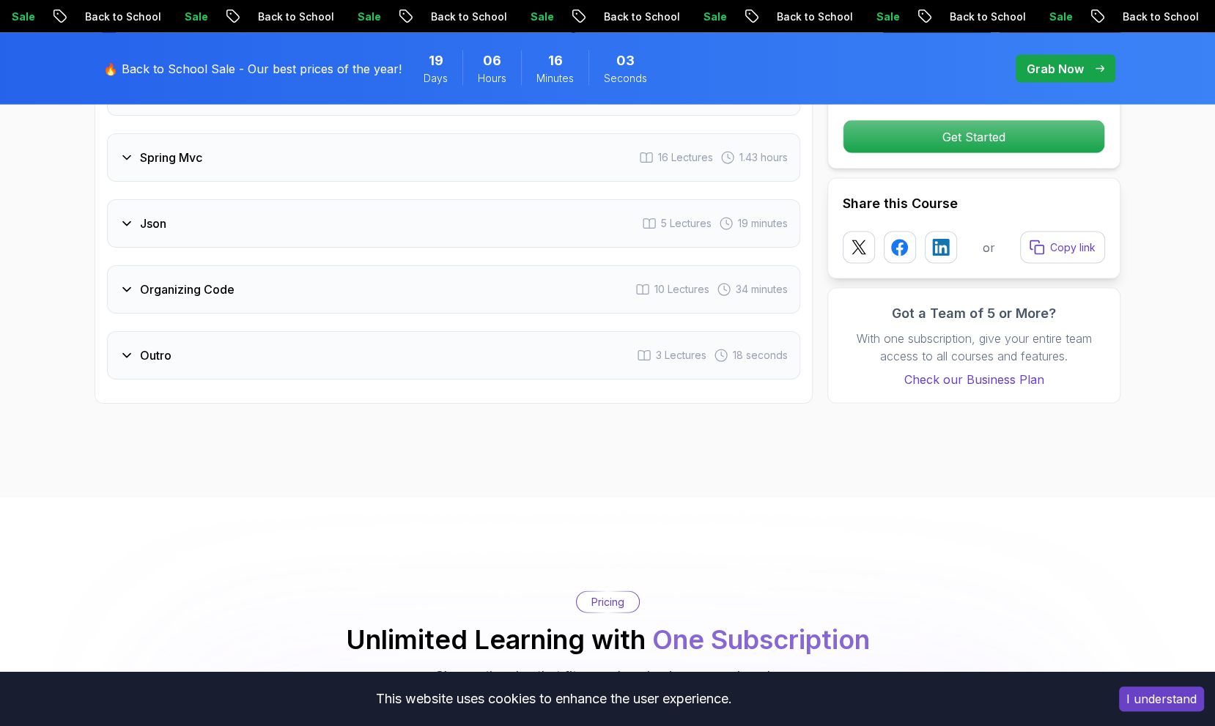
click at [251, 331] on div "Outro 3 Lectures 18 seconds" at bounding box center [453, 355] width 693 height 48
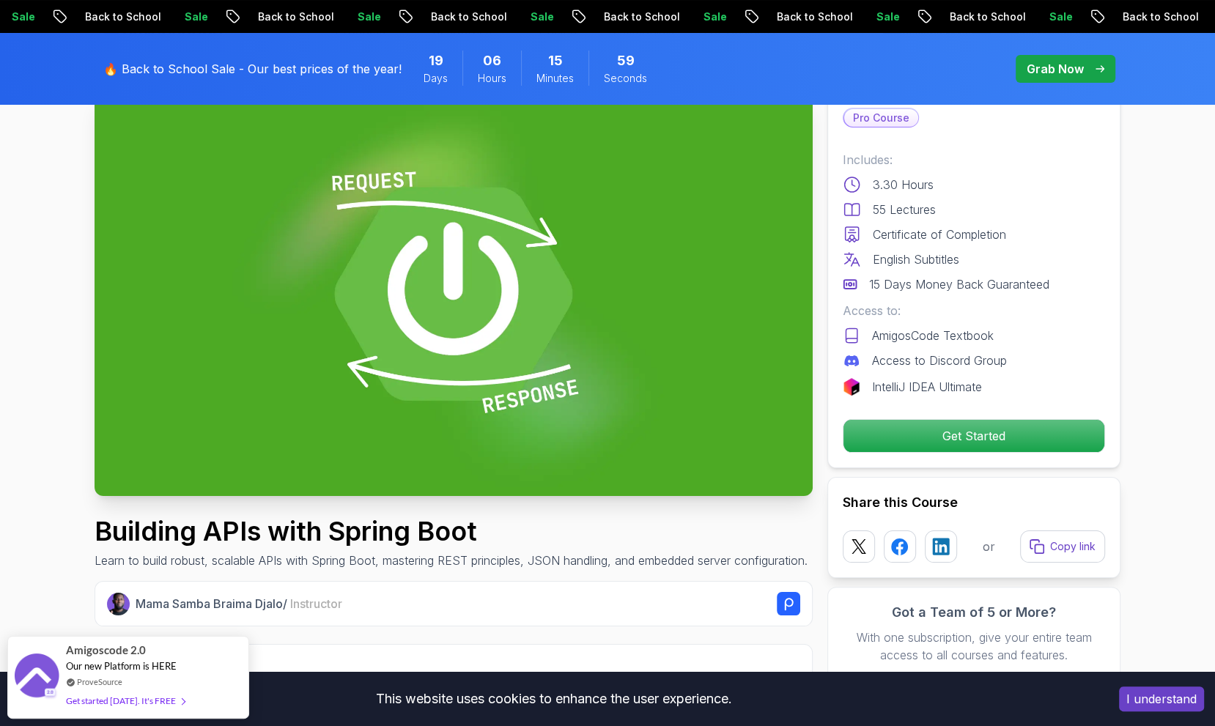
scroll to position [100, 0]
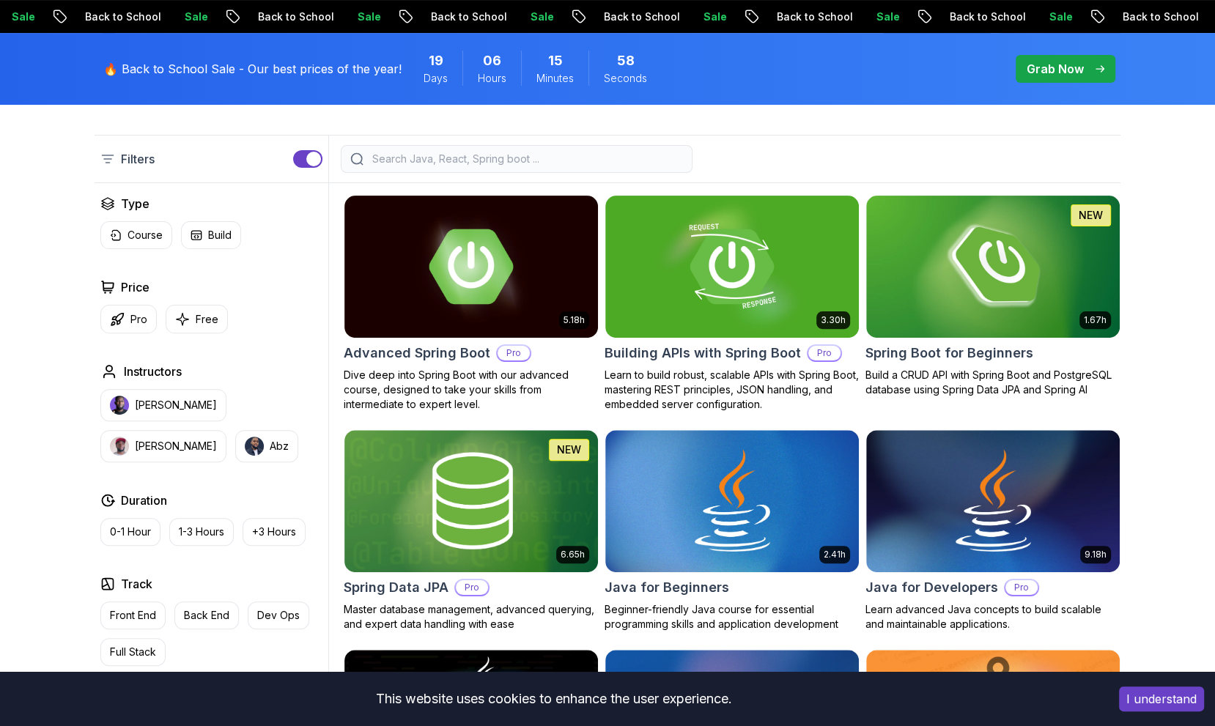
scroll to position [383, 0]
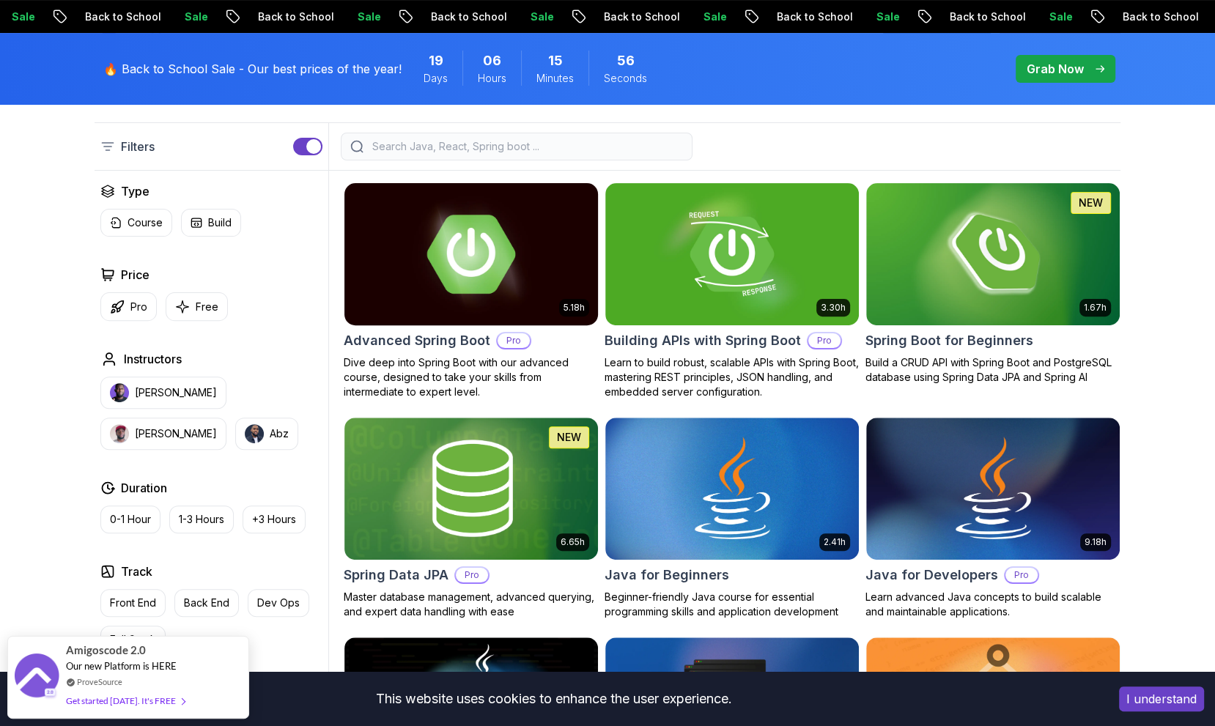
click at [396, 339] on h2 "Advanced Spring Boot" at bounding box center [417, 340] width 147 height 21
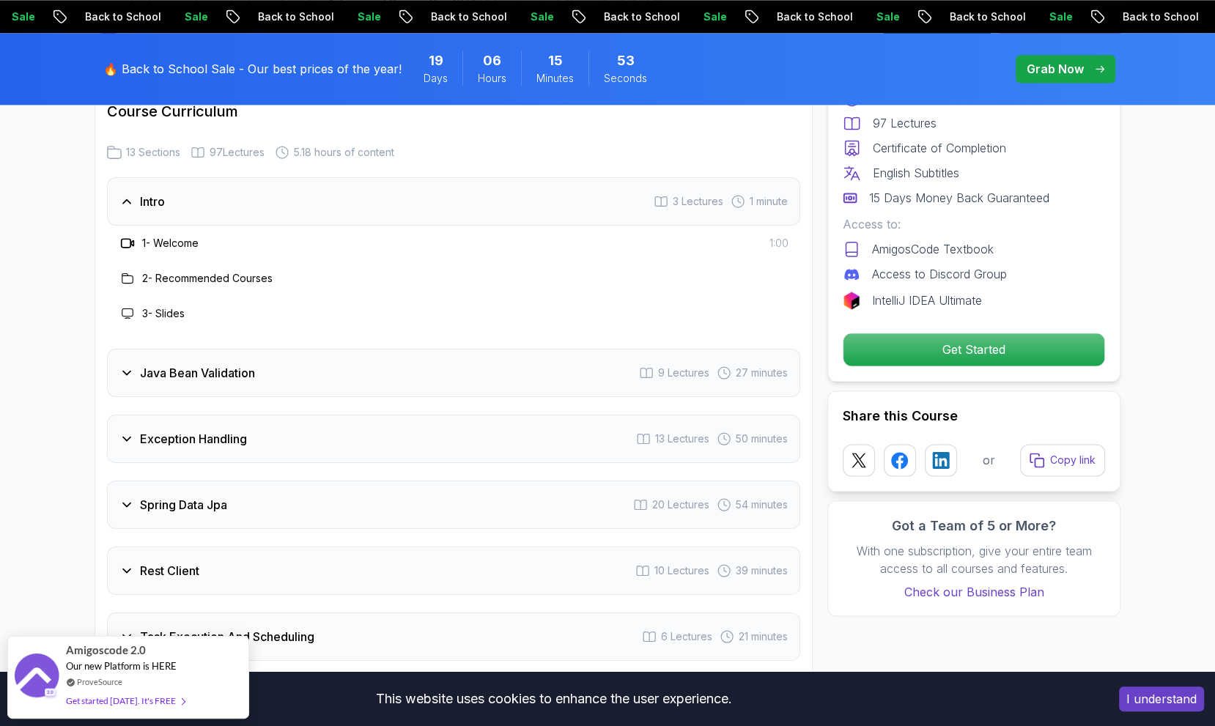
scroll to position [1996, 0]
click at [396, 348] on div "Java Bean Validation 9 Lectures 27 minutes" at bounding box center [453, 372] width 693 height 48
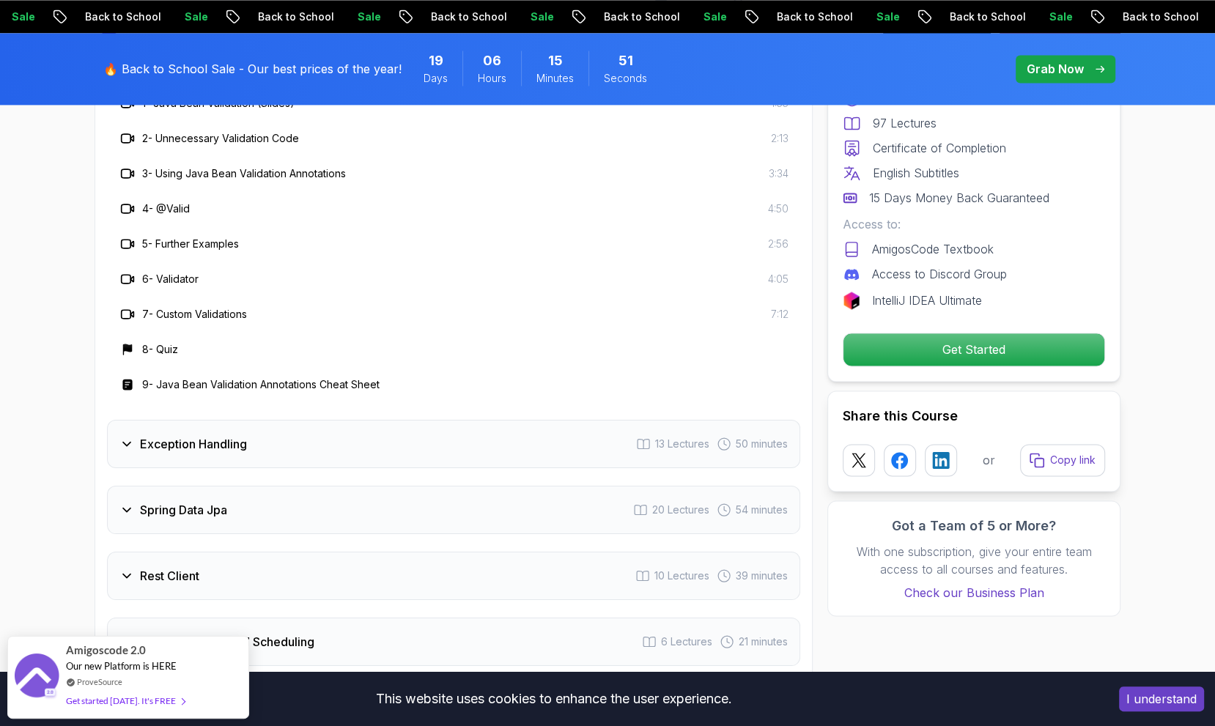
scroll to position [2223, 0]
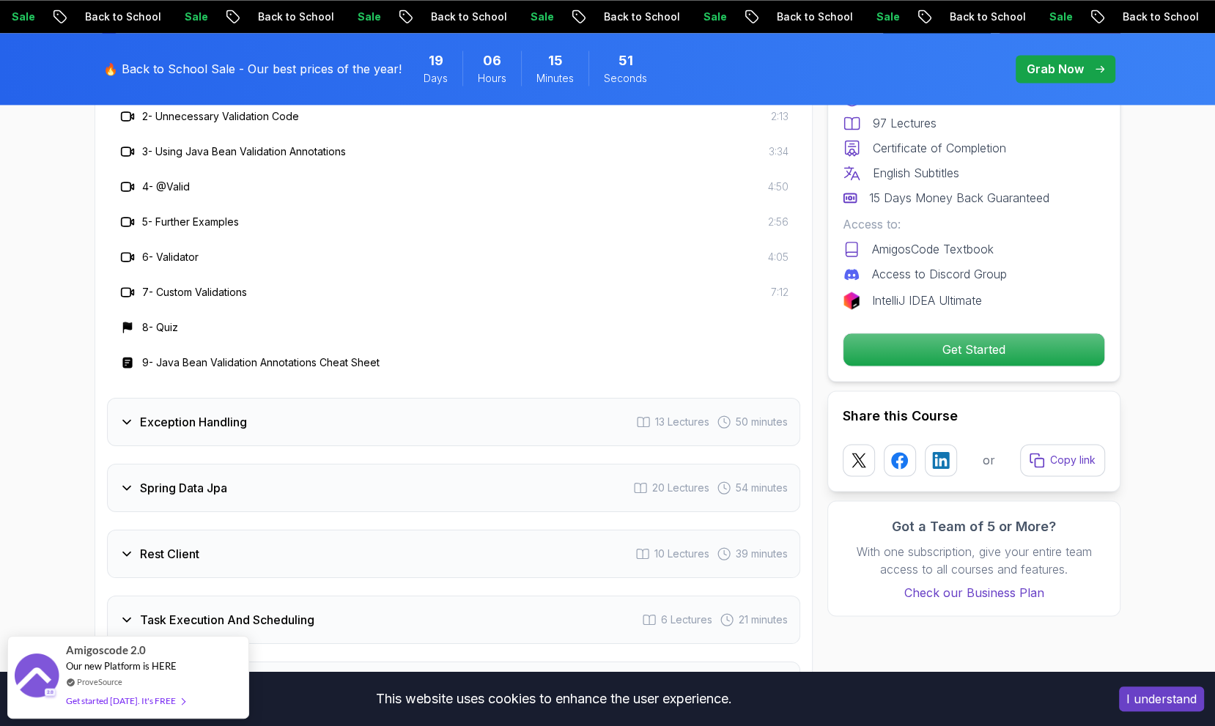
click at [393, 398] on div "Exception Handling 13 Lectures 50 minutes" at bounding box center [453, 422] width 693 height 48
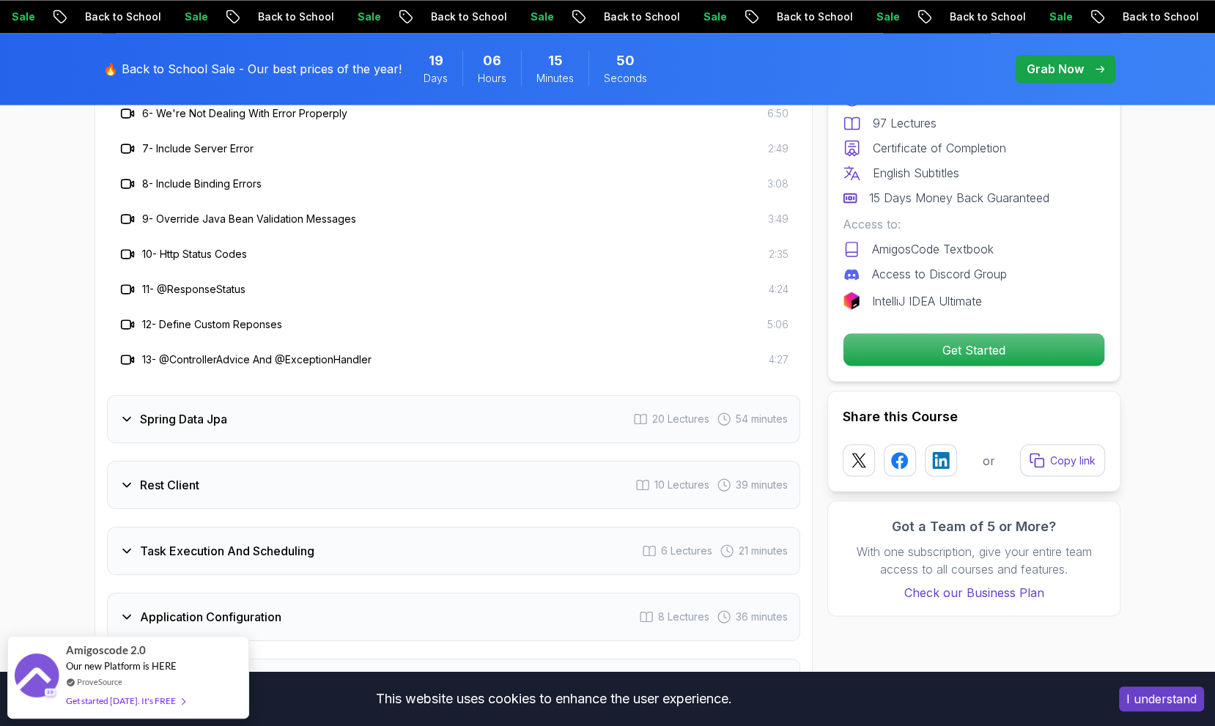
scroll to position [2492, 0]
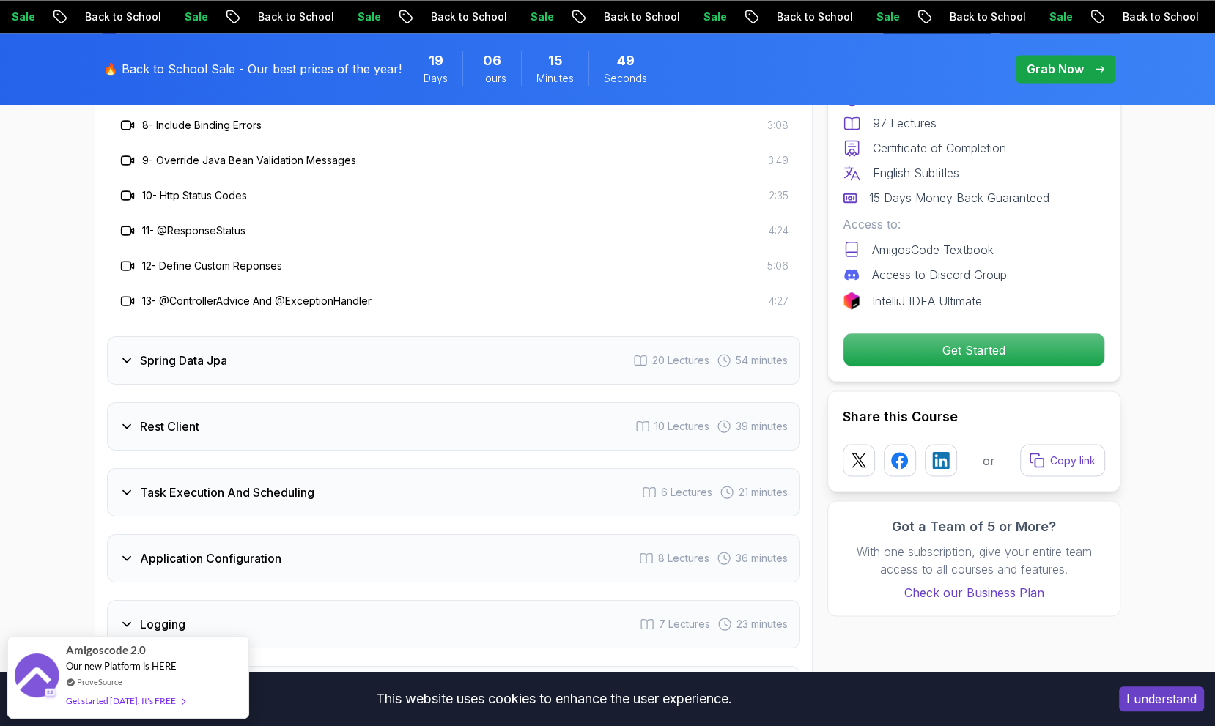
click at [384, 402] on div "Rest Client 10 Lectures 39 minutes" at bounding box center [453, 426] width 693 height 48
